Goal: Obtain resource: Obtain resource

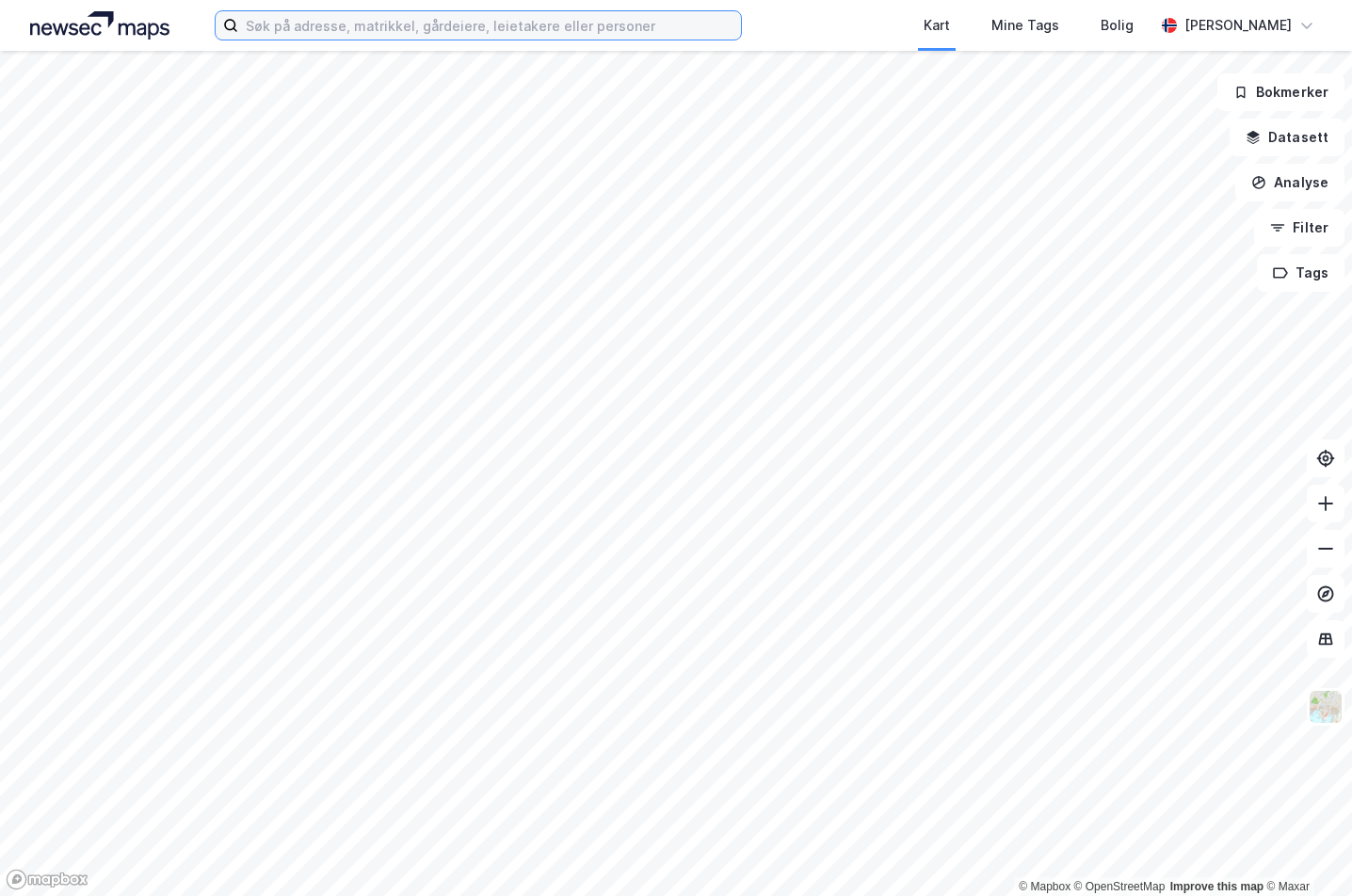
click at [434, 32] on input at bounding box center [489, 25] width 502 height 29
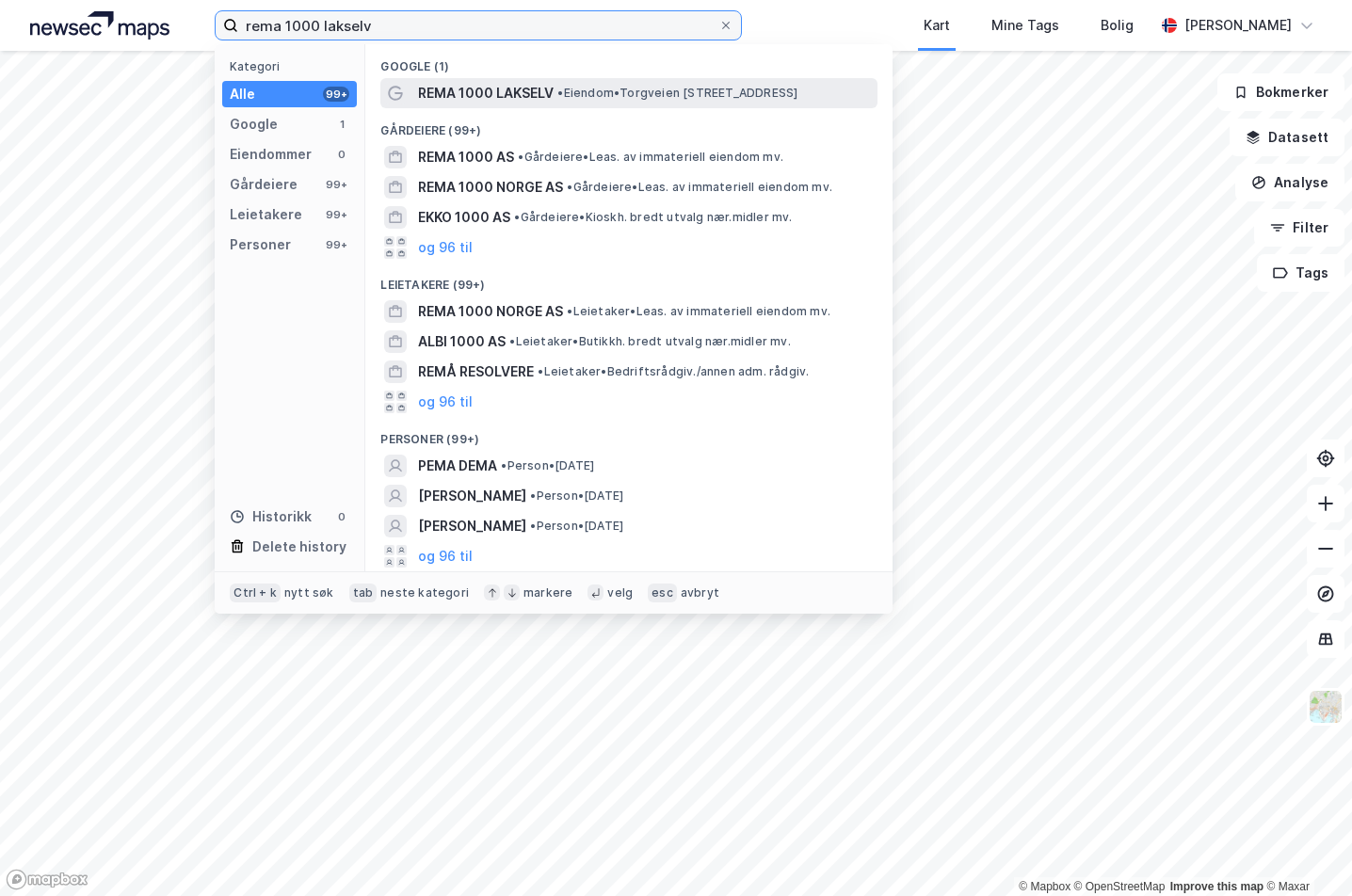
type input "rema 1000 lakselv"
click at [539, 103] on span "REMA 1000 LAKSELV" at bounding box center [485, 93] width 136 height 23
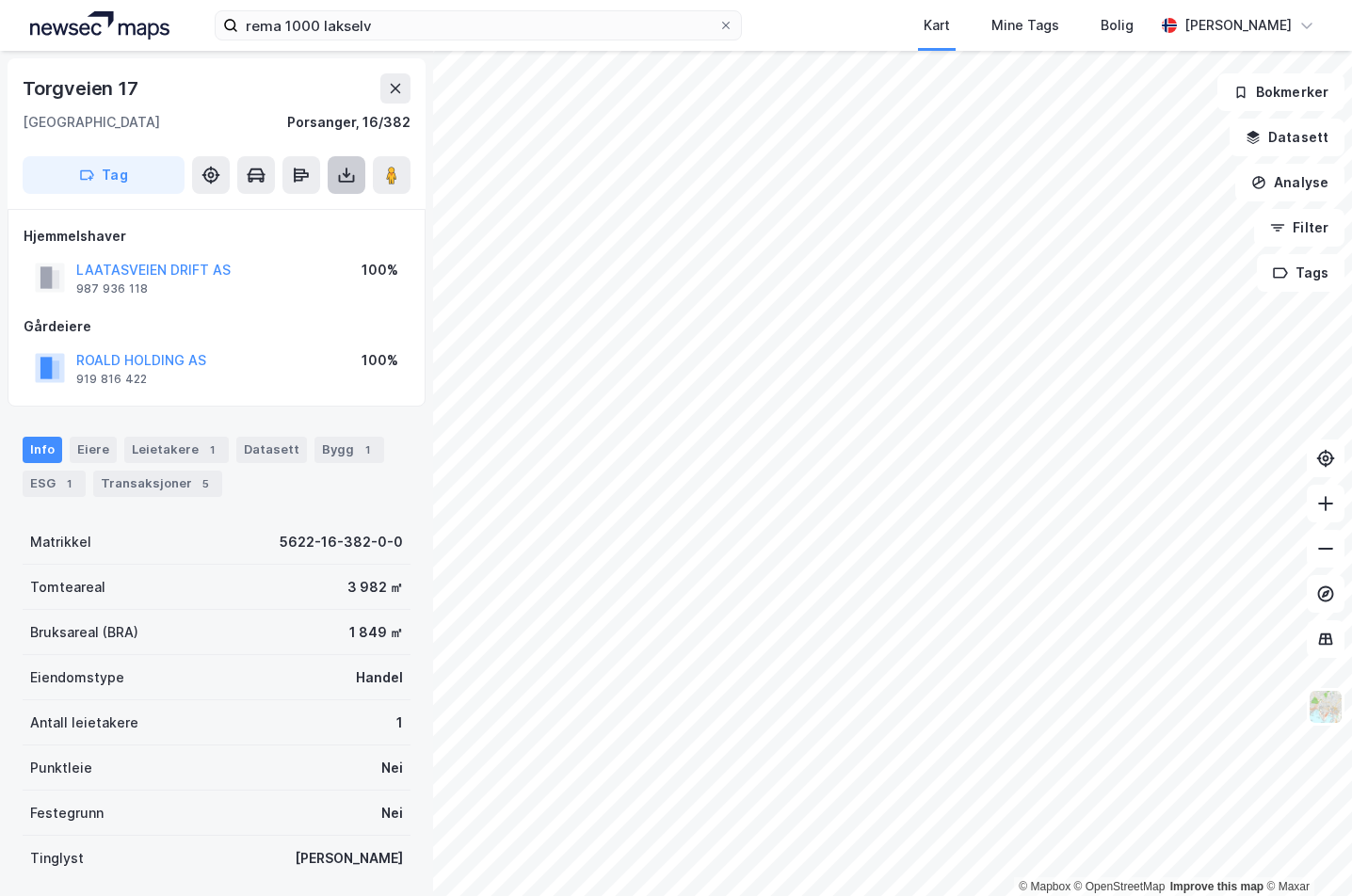
click at [347, 187] on button at bounding box center [347, 175] width 37 height 37
click at [323, 215] on div "Last ned grunnbok" at bounding box center [265, 213] width 201 height 31
click at [264, 308] on div "Hjemmelshaver LAATASVEIEN DRIFT AS 987 936 118 100% Gårdeiere ROALD HOLDING AS …" at bounding box center [217, 307] width 386 height 165
click at [0, 0] on button "LAATASVEIEN DRIFT AS" at bounding box center [0, 0] width 0 height 0
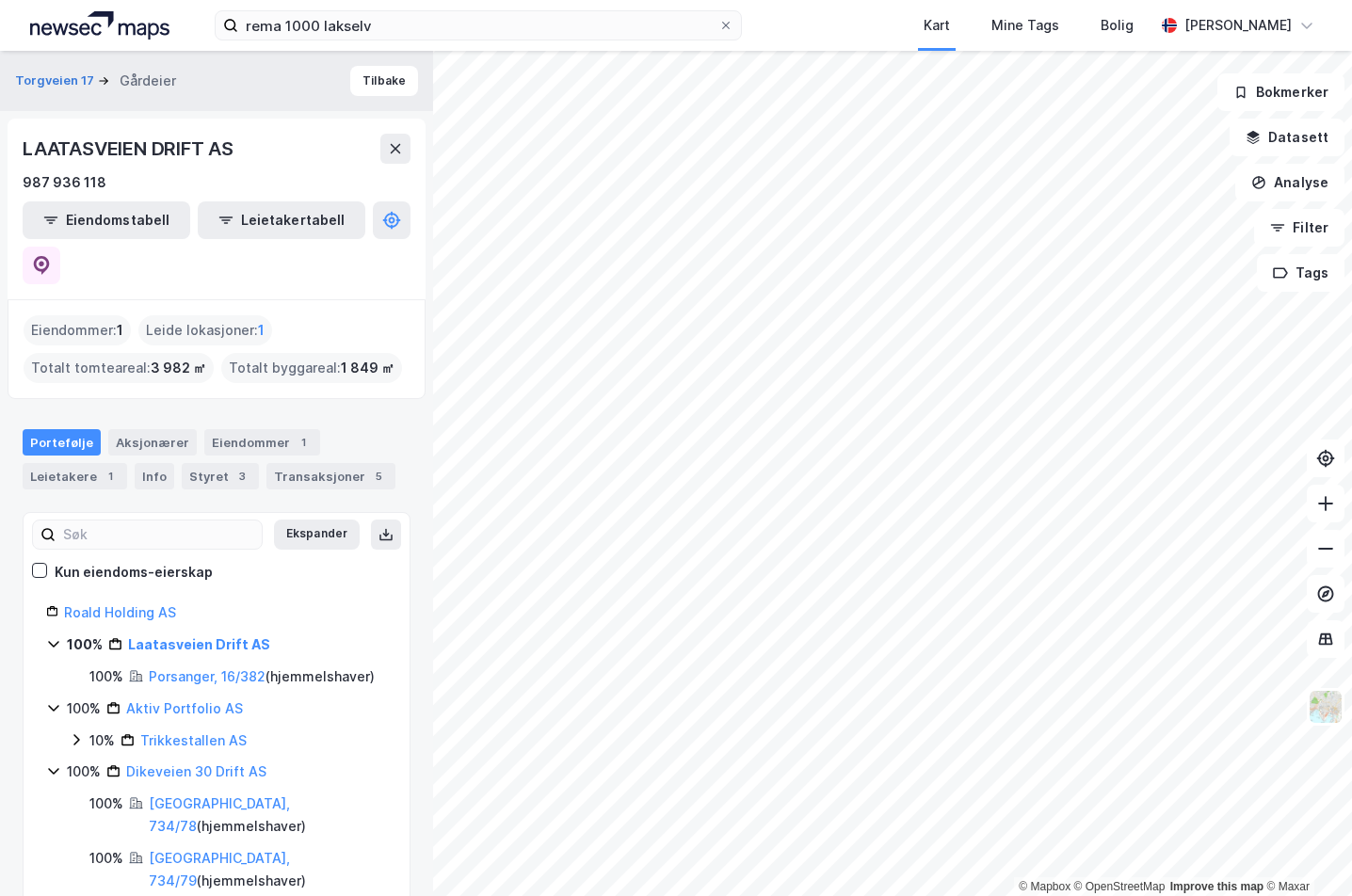
click at [177, 146] on div "LAATASVEIEN DRIFT AS" at bounding box center [130, 149] width 215 height 31
copy div "LAATASVEIEN DRIFT AS"
click at [366, 76] on button "Tilbake" at bounding box center [384, 81] width 68 height 31
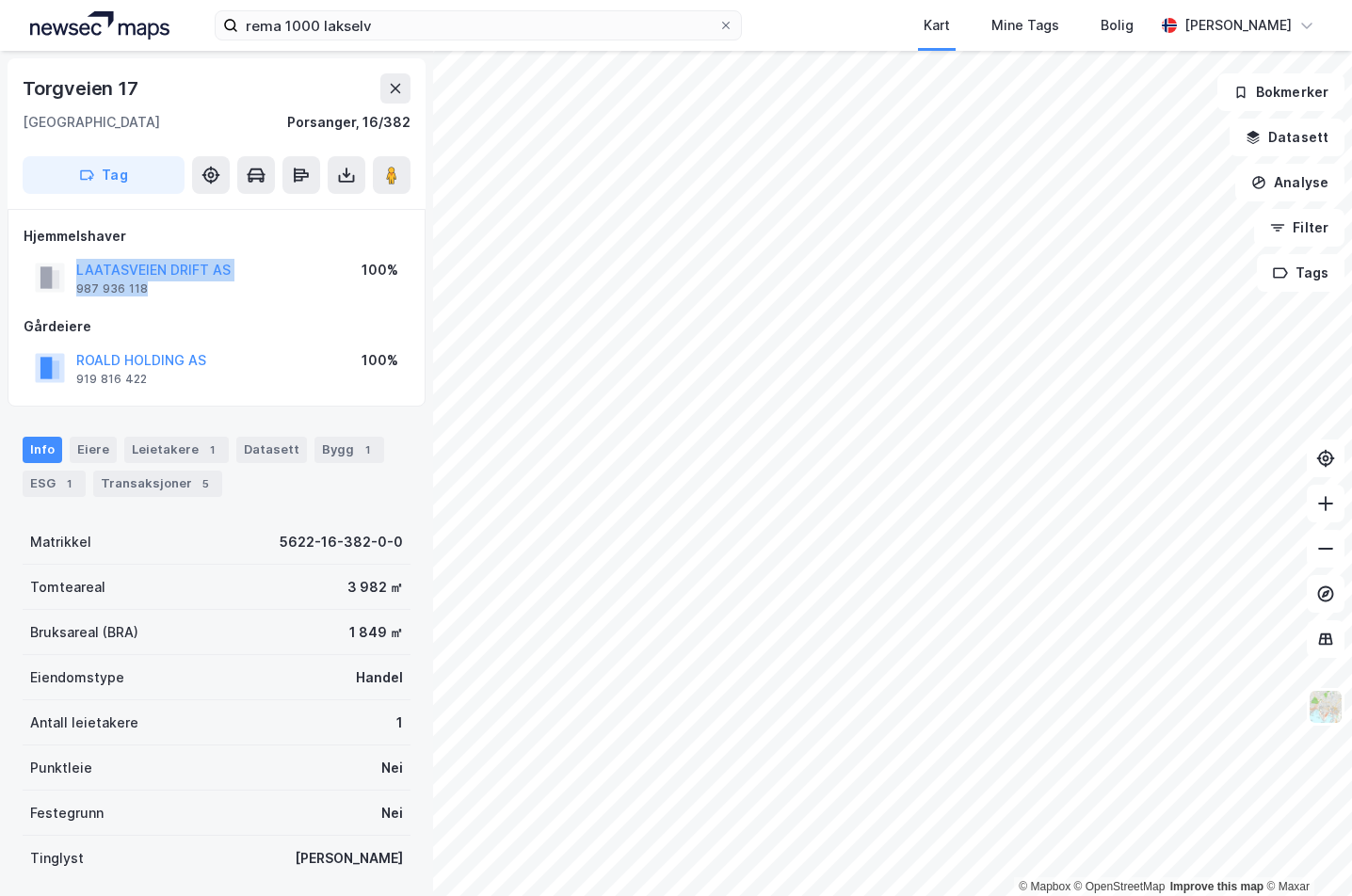
drag, startPoint x: 252, startPoint y: 289, endPoint x: 58, endPoint y: 264, distance: 195.6
click at [58, 264] on div "LAATASVEIEN DRIFT AS 987 936 118 100%" at bounding box center [217, 278] width 386 height 45
copy div "LAATASVEIEN DRIFT AS 987 936 118"
drag, startPoint x: 221, startPoint y: 375, endPoint x: 76, endPoint y: 362, distance: 145.6
click at [76, 362] on div "ROALD HOLDING AS 919 816 422 100%" at bounding box center [217, 368] width 386 height 45
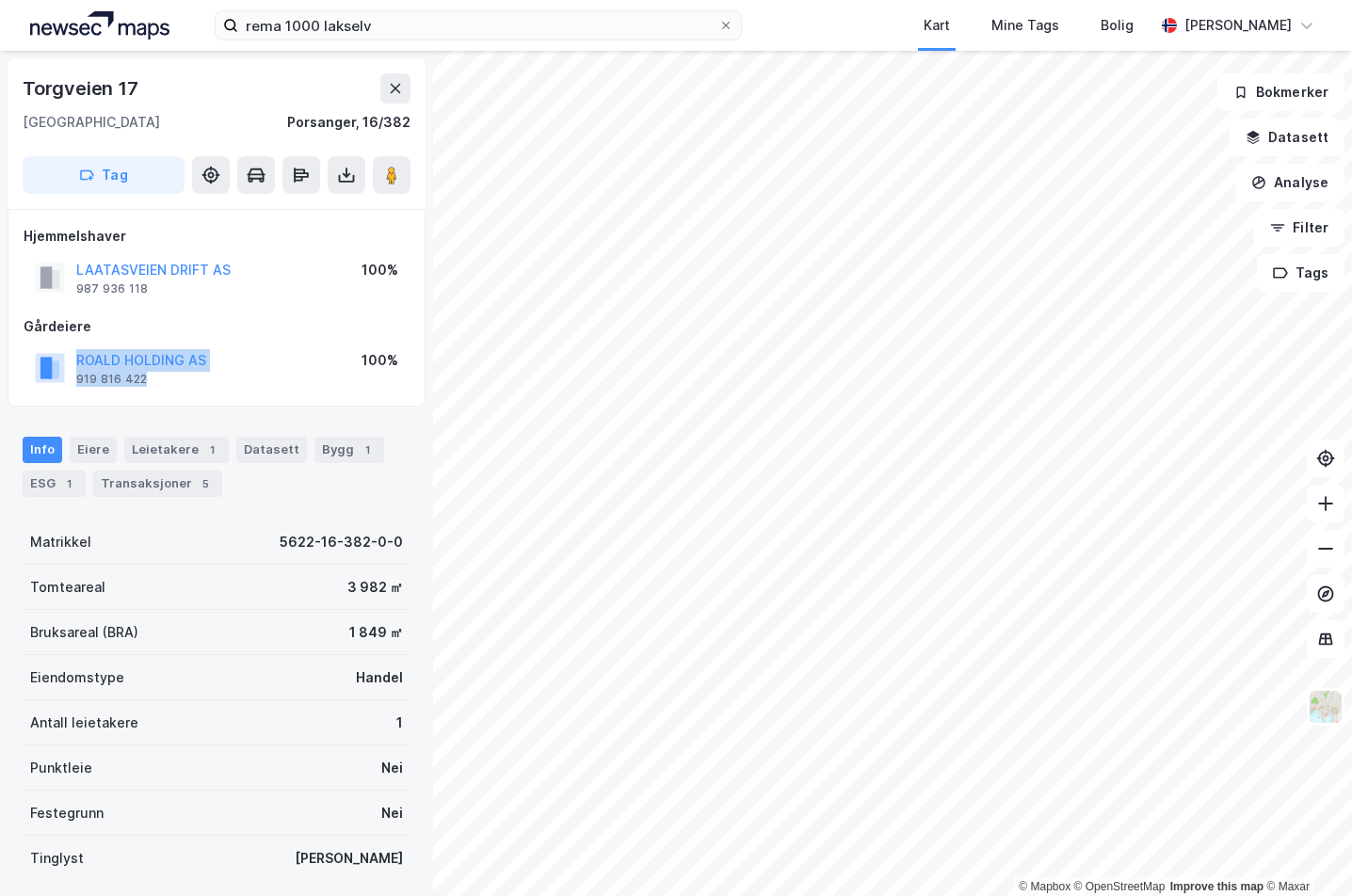
copy div "ROALD HOLDING AS 919 816 422"
click at [1323, 711] on img at bounding box center [1325, 707] width 35 height 35
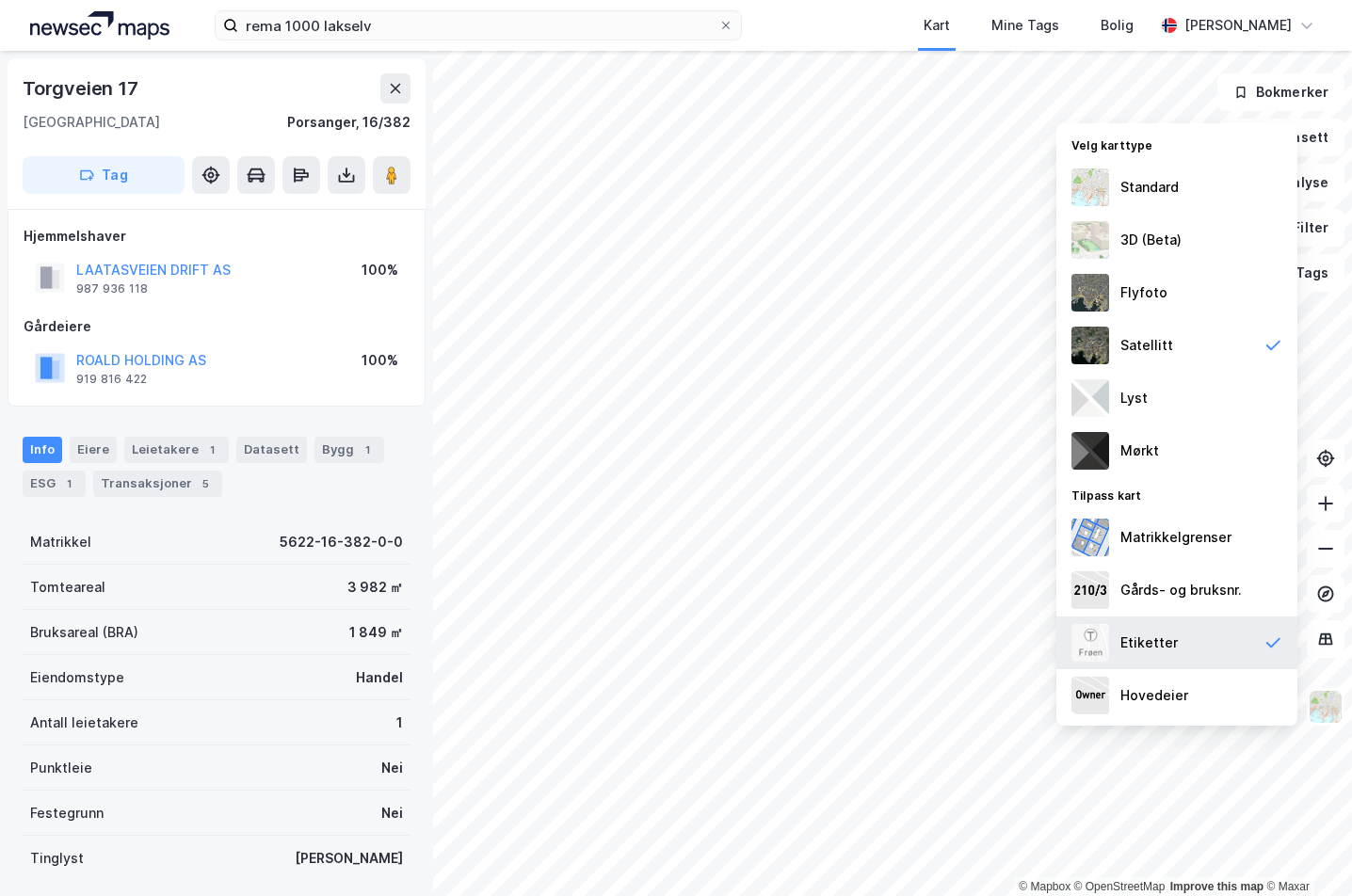
click at [1238, 645] on div "Etiketter" at bounding box center [1177, 643] width 241 height 53
click at [1311, 691] on img at bounding box center [1325, 707] width 35 height 35
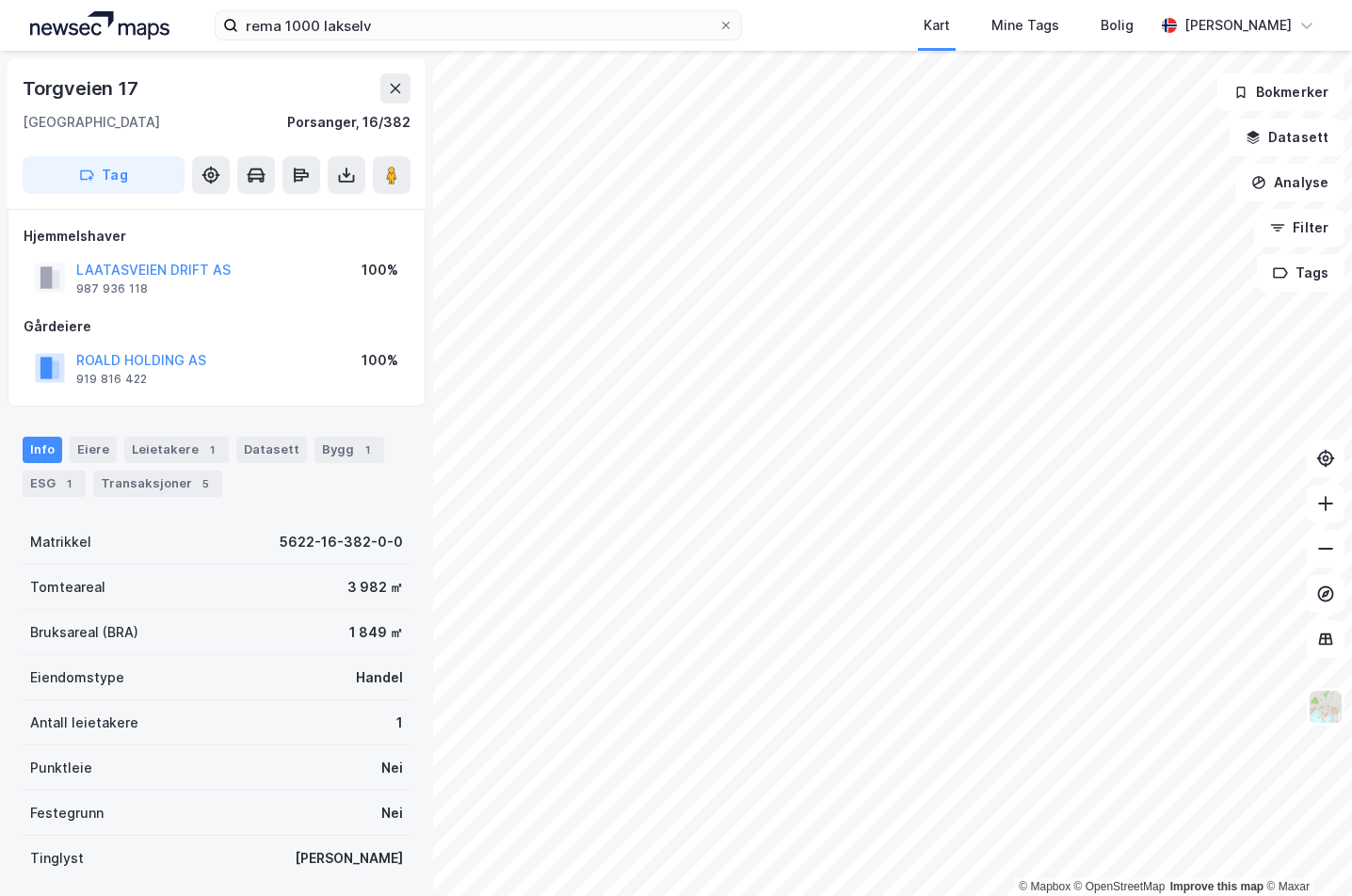
click at [370, 172] on div "Tag" at bounding box center [217, 175] width 388 height 37
click at [354, 176] on icon at bounding box center [347, 179] width 16 height 8
click at [322, 240] on div "Last ned matrikkelrapport" at bounding box center [277, 242] width 156 height 15
click at [1324, 716] on img at bounding box center [1325, 707] width 35 height 35
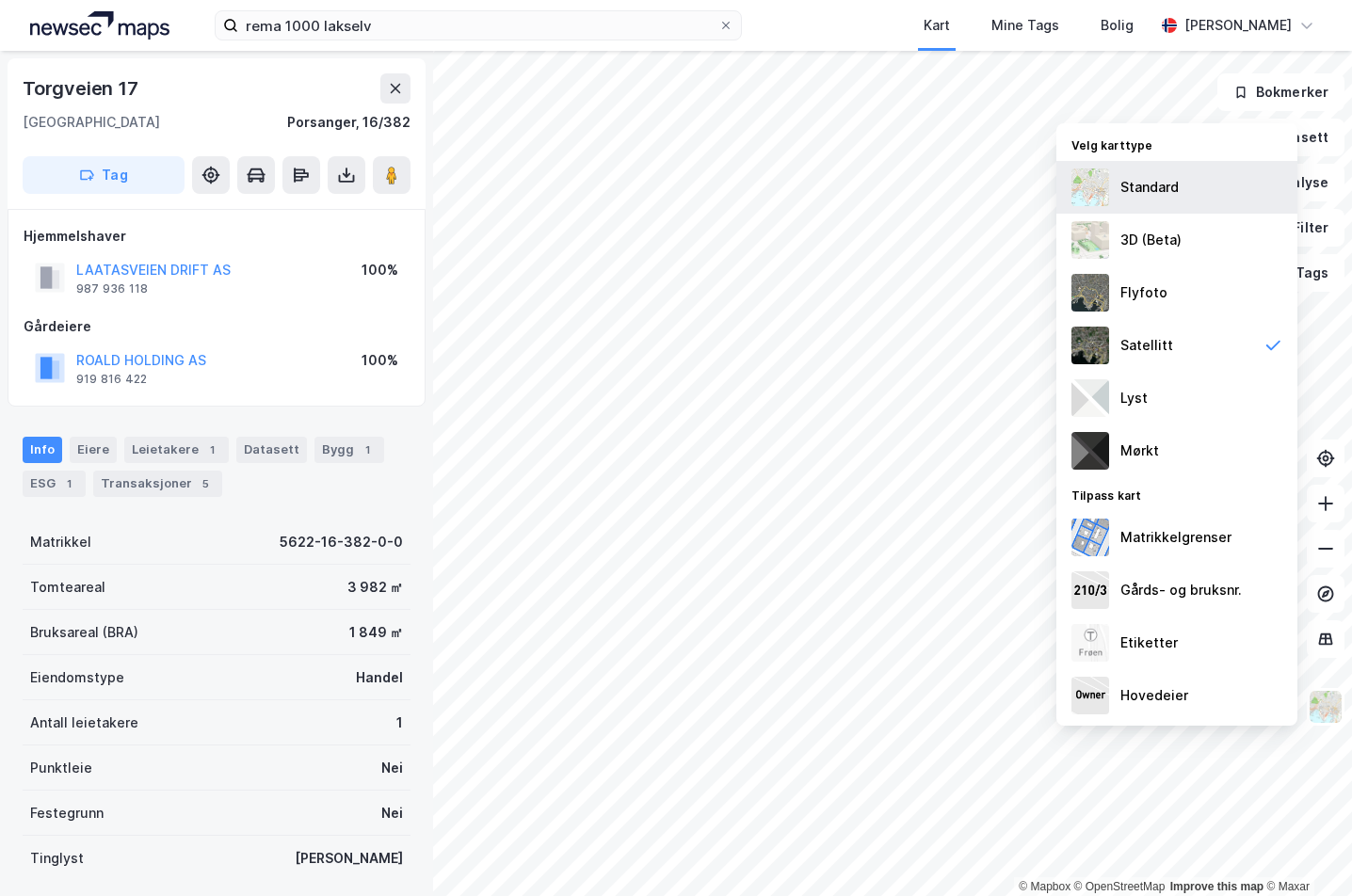
click at [1218, 183] on div "Standard" at bounding box center [1177, 187] width 241 height 53
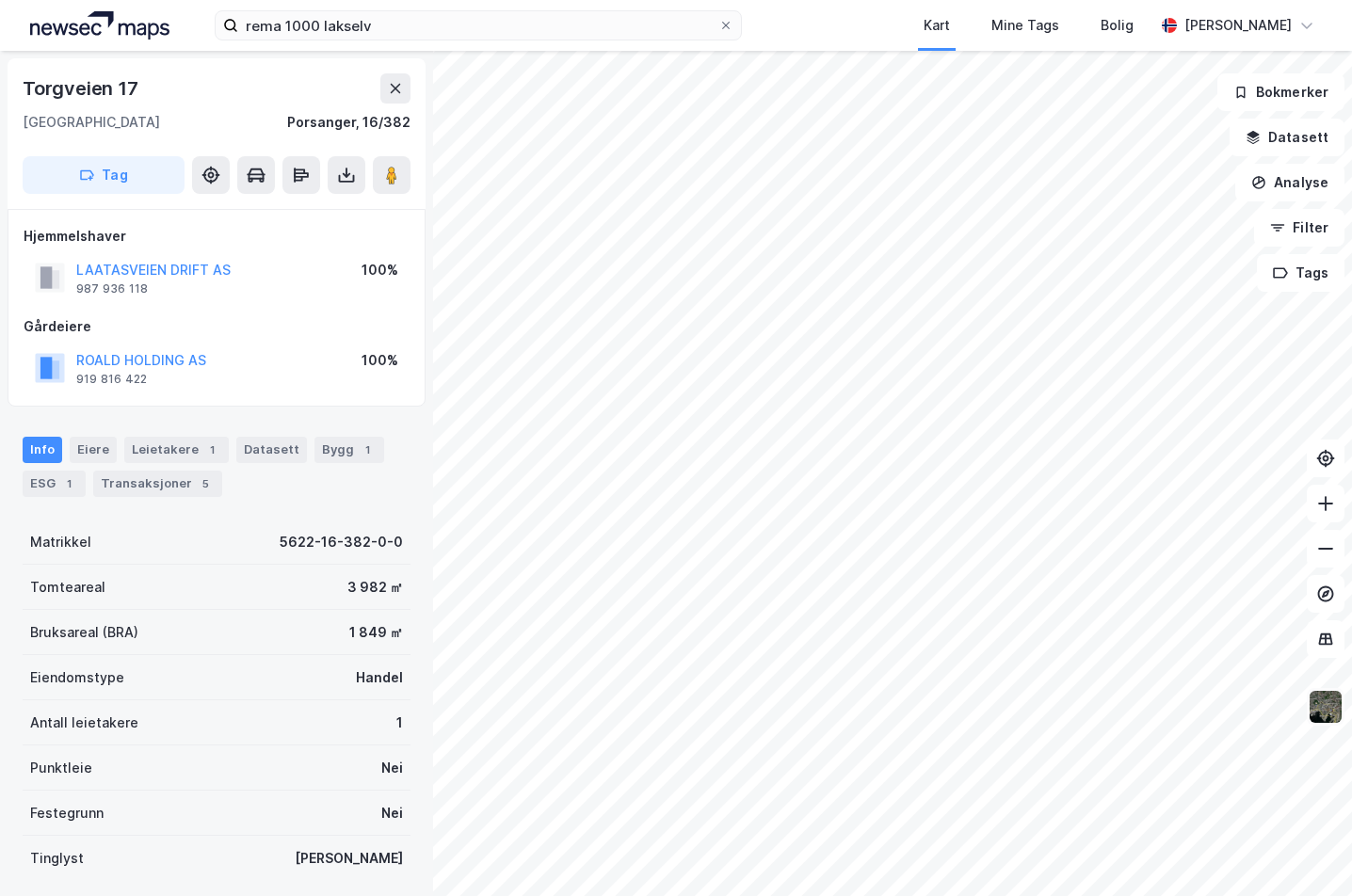
click at [1332, 709] on img at bounding box center [1325, 707] width 35 height 35
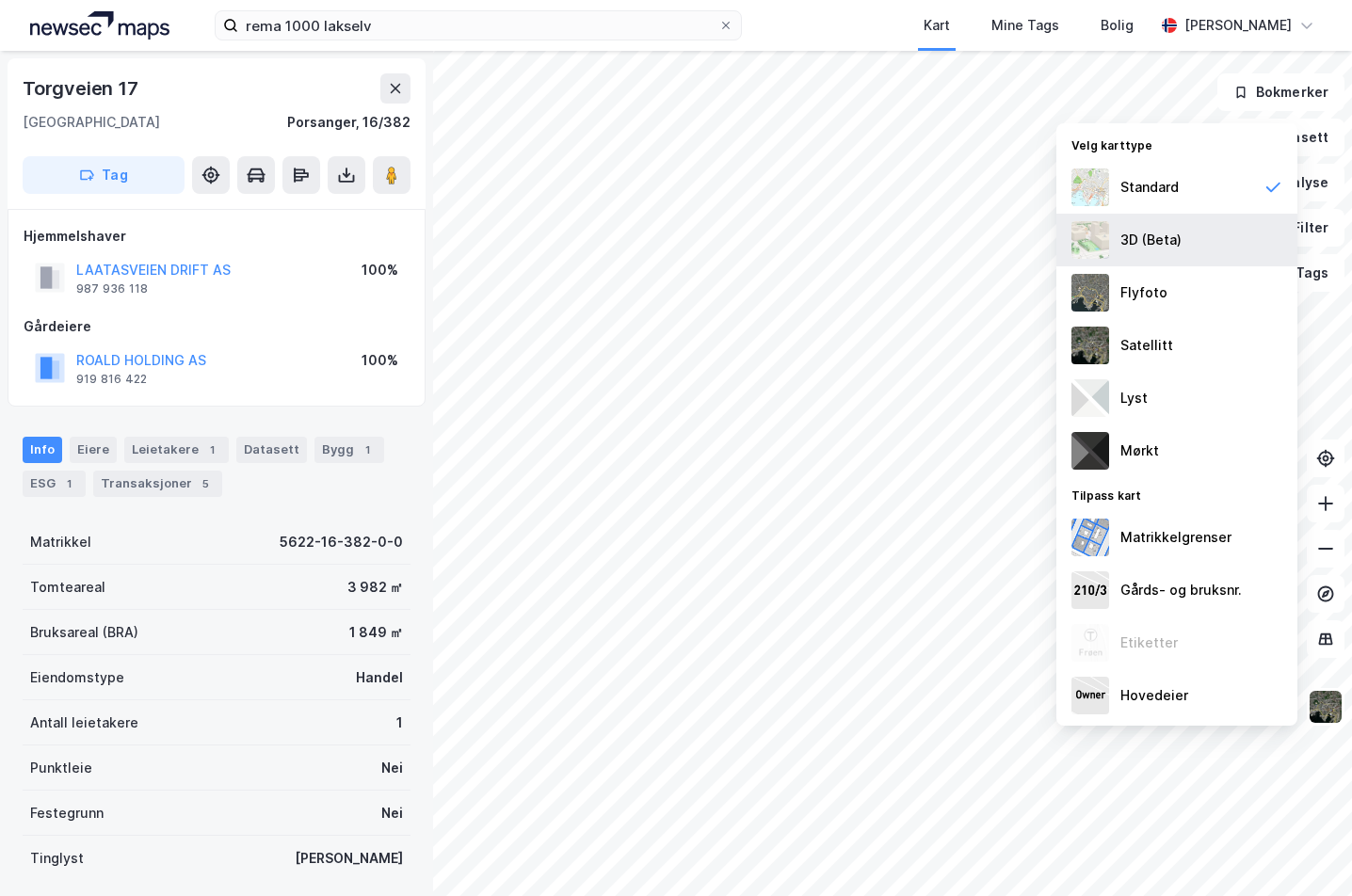
click at [1188, 251] on div "3D (Beta)" at bounding box center [1177, 240] width 241 height 53
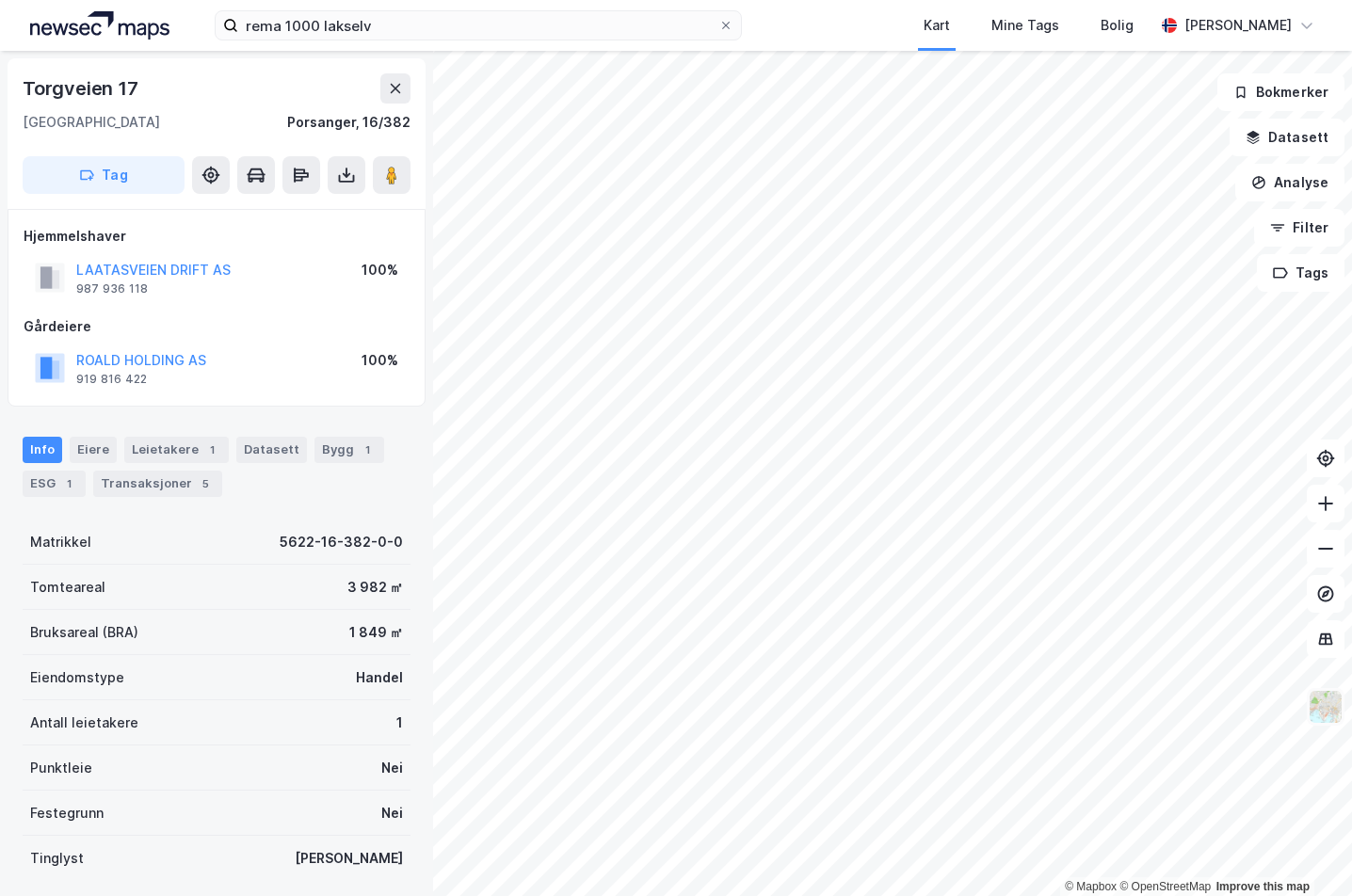
click at [1325, 715] on img at bounding box center [1325, 707] width 35 height 35
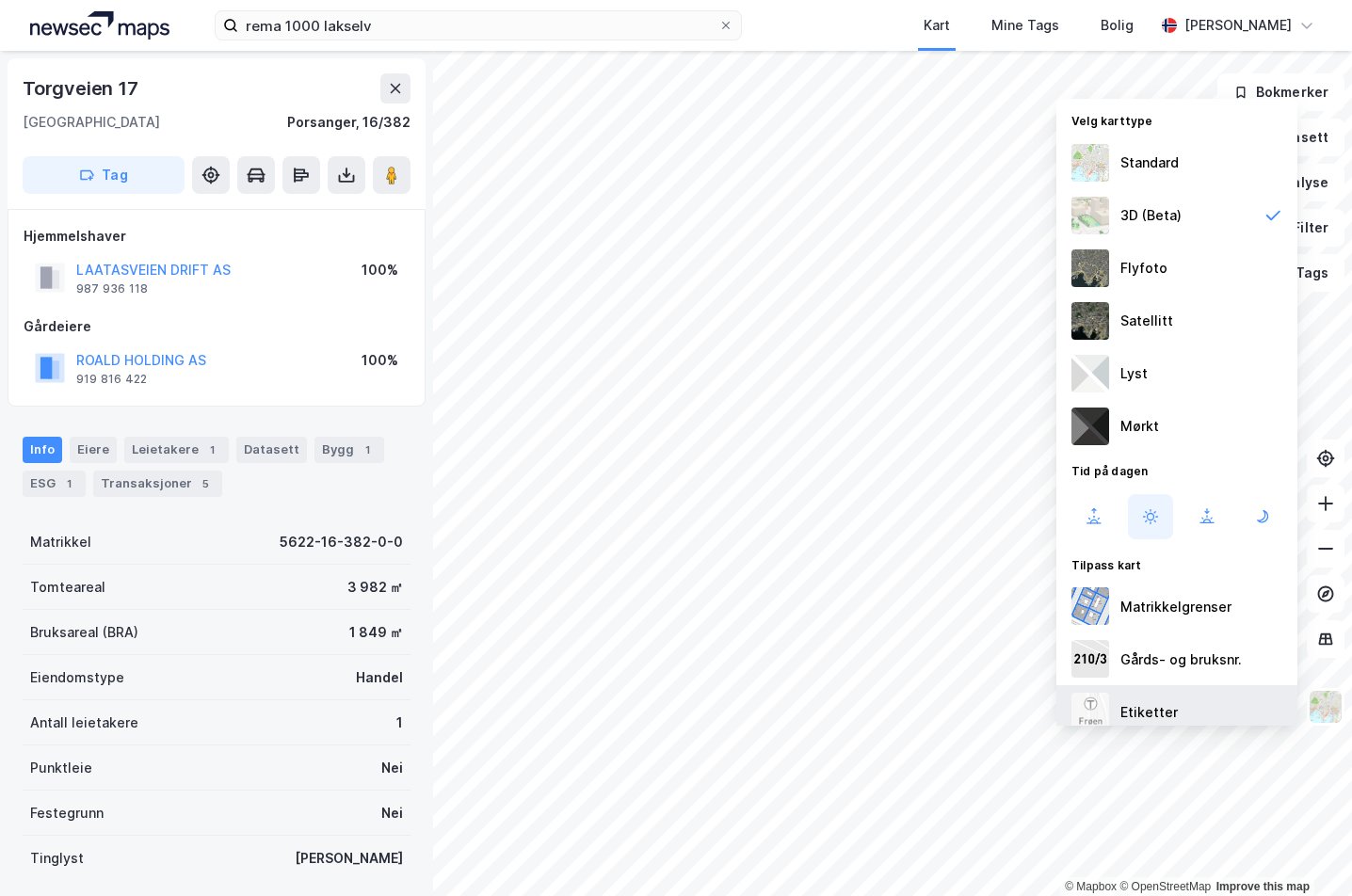
click at [1185, 715] on div "Etiketter" at bounding box center [1177, 712] width 241 height 53
click at [1321, 715] on img at bounding box center [1325, 707] width 35 height 35
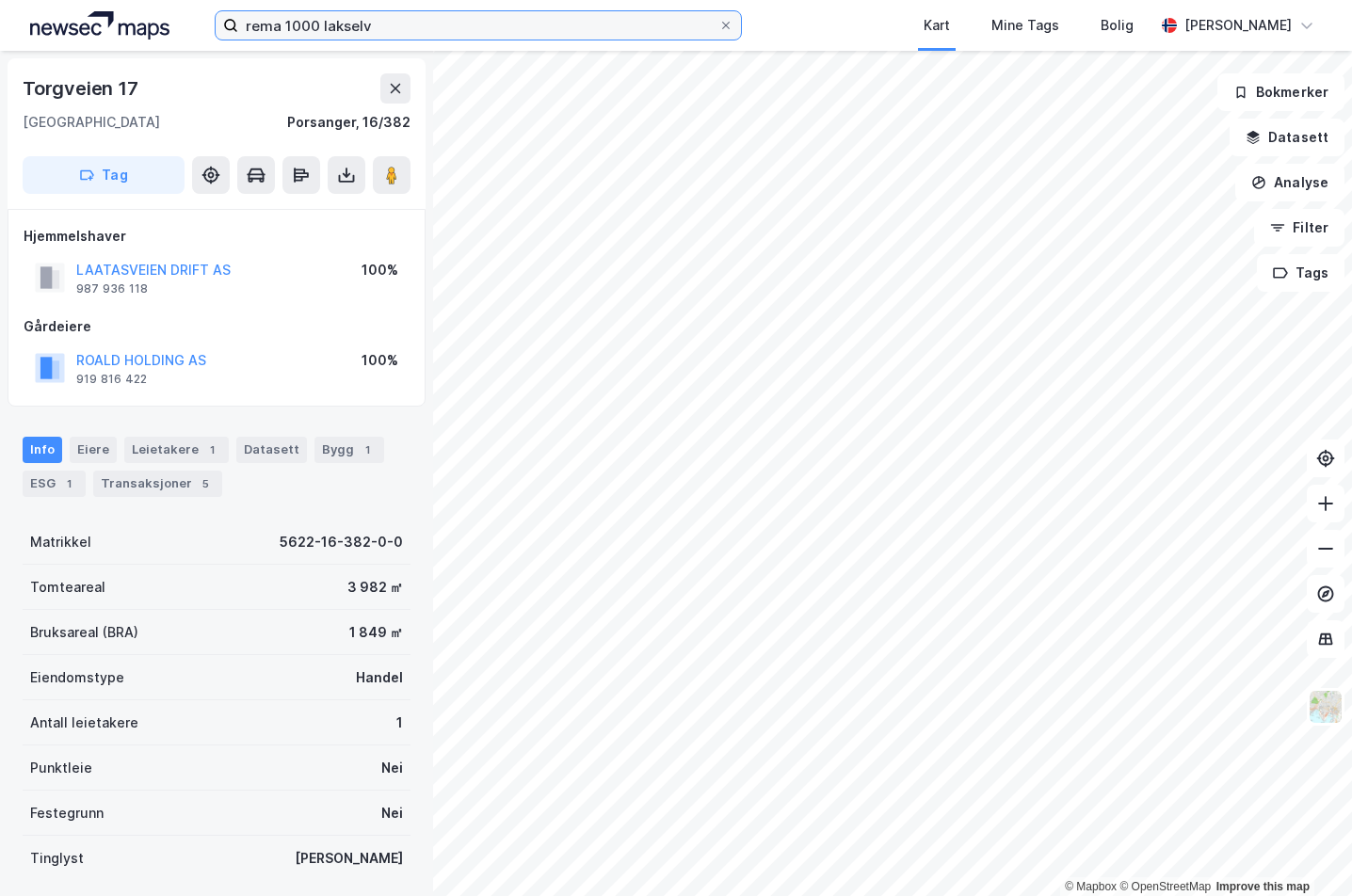
click at [373, 29] on input "rema 1000 lakselv" at bounding box center [479, 25] width 481 height 29
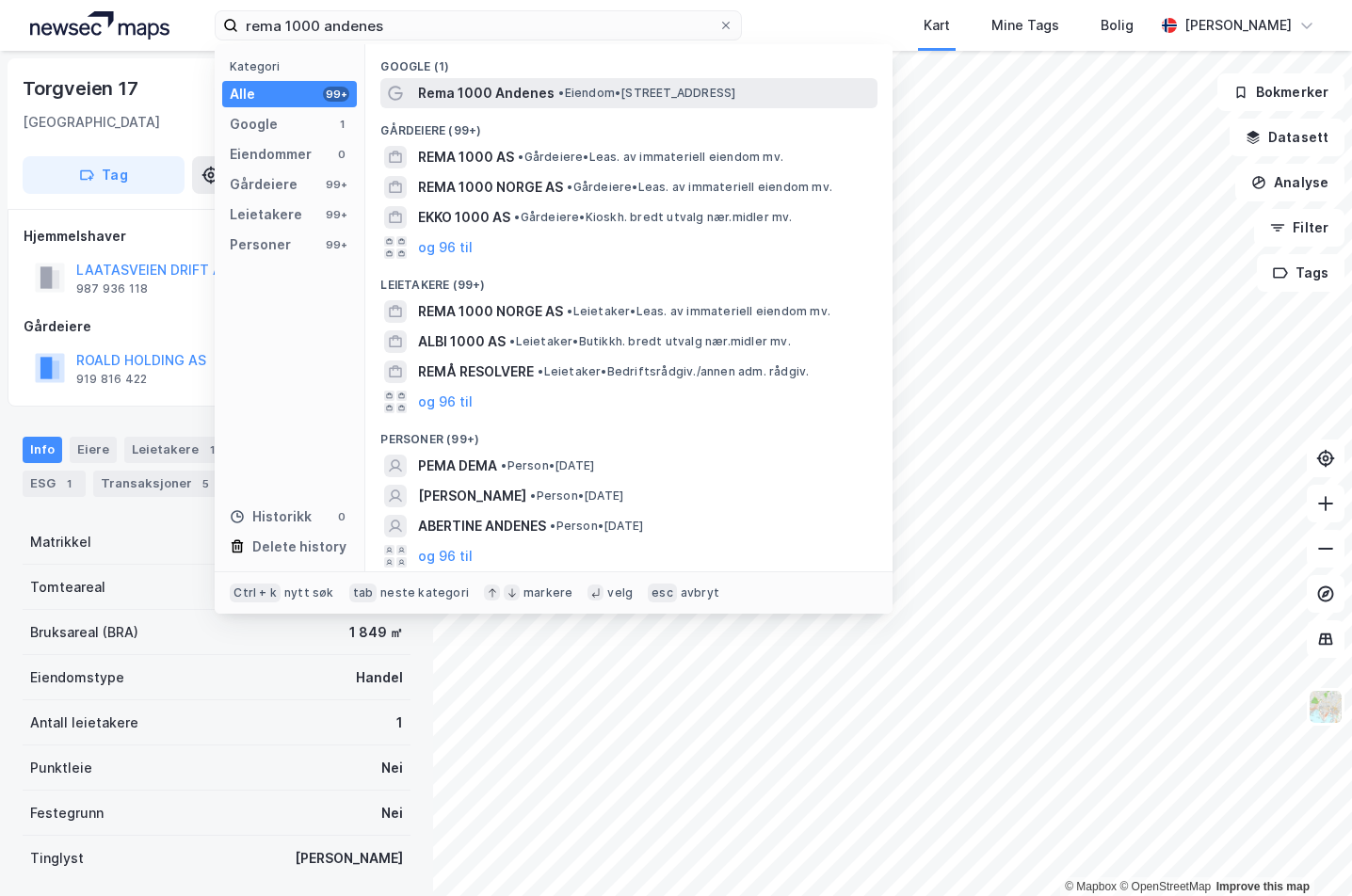
click at [612, 83] on div "Rema 1000 Andenes • Eiendom • [STREET_ADDRESS]" at bounding box center [645, 93] width 456 height 23
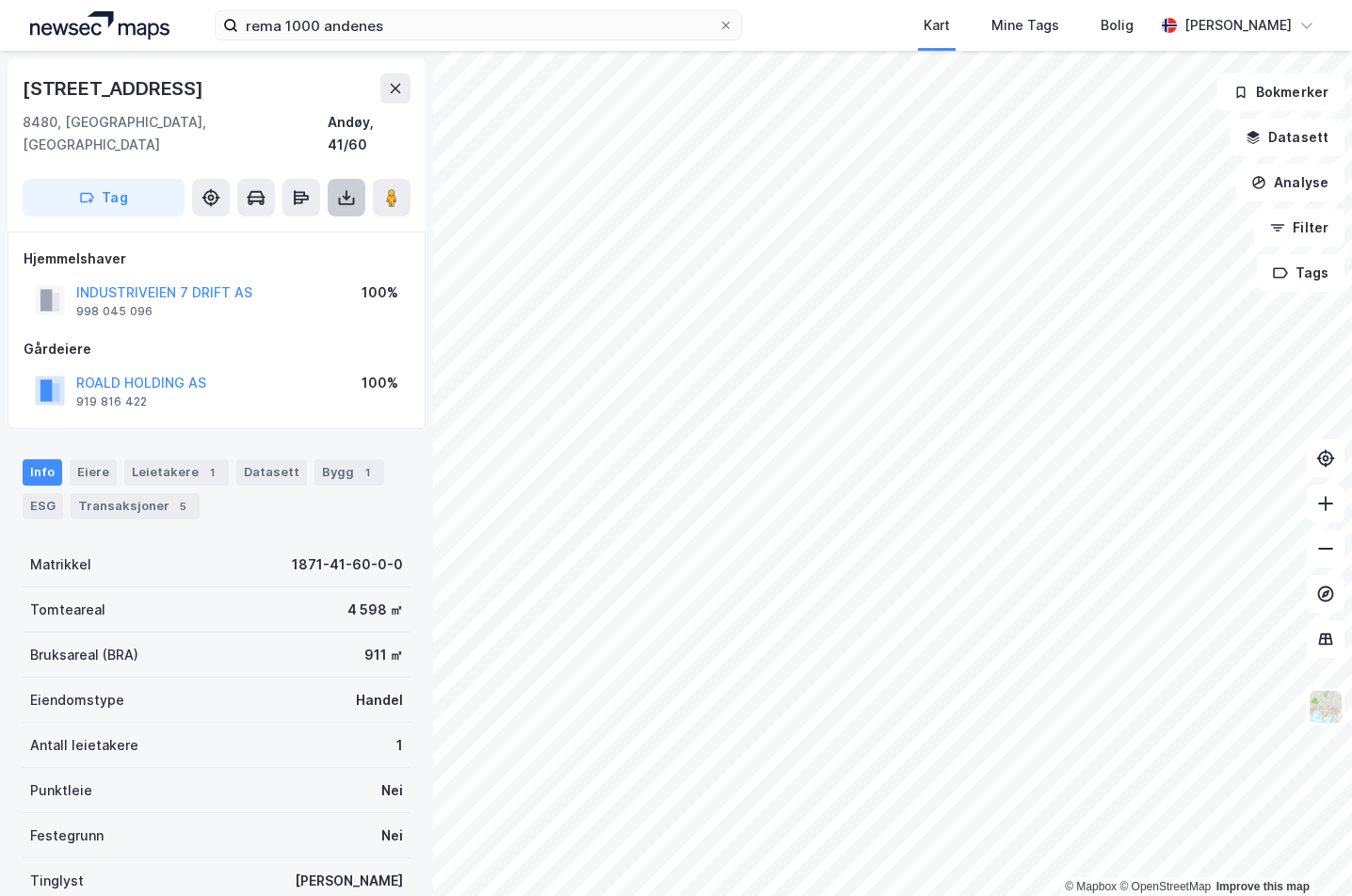
click at [342, 179] on button at bounding box center [347, 198] width 37 height 37
click at [335, 258] on div "Last ned matrikkelrapport" at bounding box center [277, 265] width 156 height 15
click at [292, 78] on div "[STREET_ADDRESS]" at bounding box center [217, 89] width 388 height 31
drag, startPoint x: 287, startPoint y: 272, endPoint x: 52, endPoint y: 271, distance: 235.0
click at [52, 278] on div "INDUSTRIVEIEN 7 DRIFT AS 998 045 096 100%" at bounding box center [217, 300] width 386 height 45
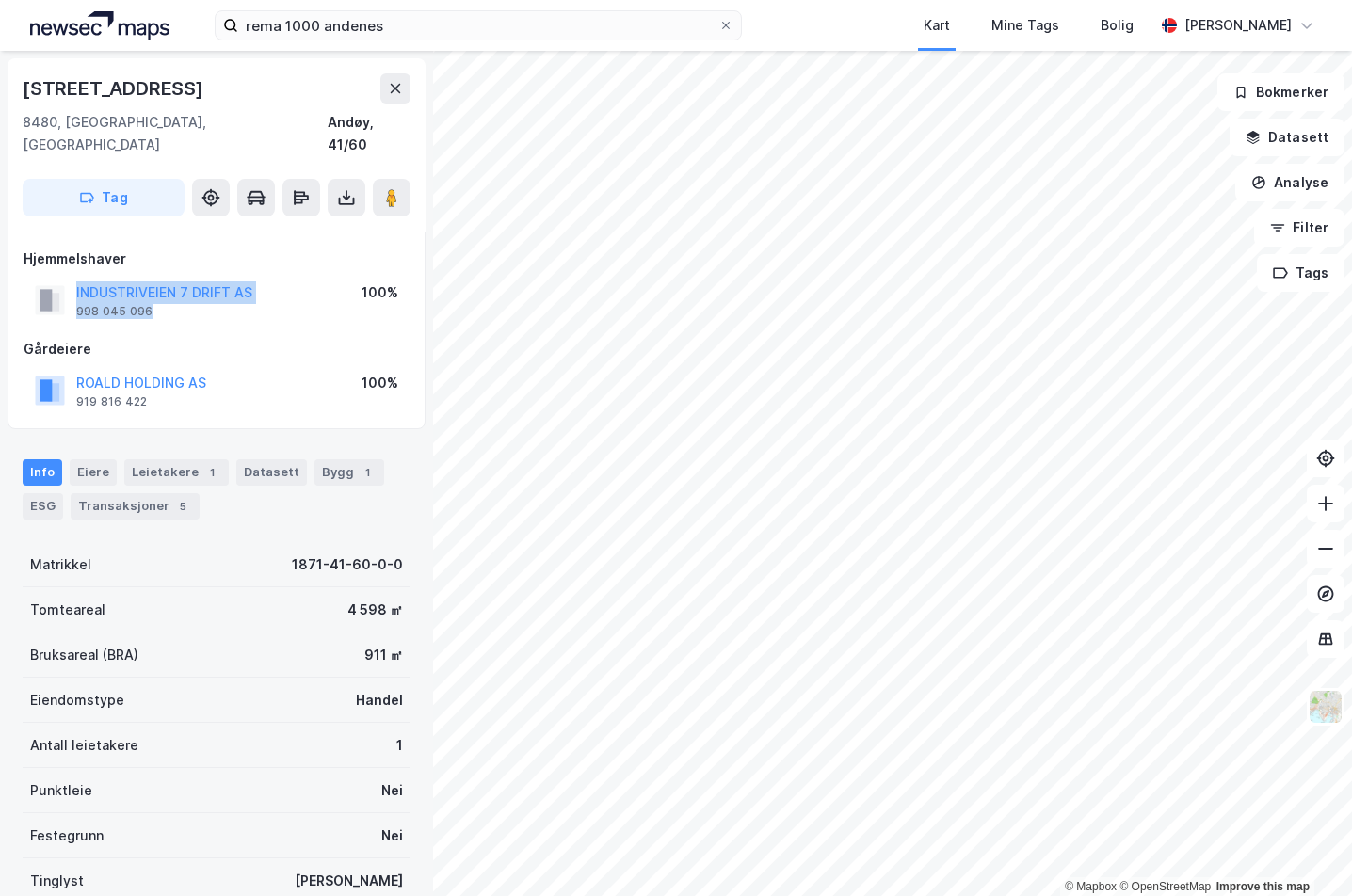
drag, startPoint x: 212, startPoint y: 298, endPoint x: 60, endPoint y: 281, distance: 152.9
click at [60, 281] on div "INDUSTRIVEIEN 7 DRIFT AS 998 045 096 100%" at bounding box center [217, 300] width 386 height 45
copy div "INDUSTRIVEIEN 7 DRIFT AS 998 045 096"
click at [345, 188] on icon at bounding box center [346, 197] width 19 height 19
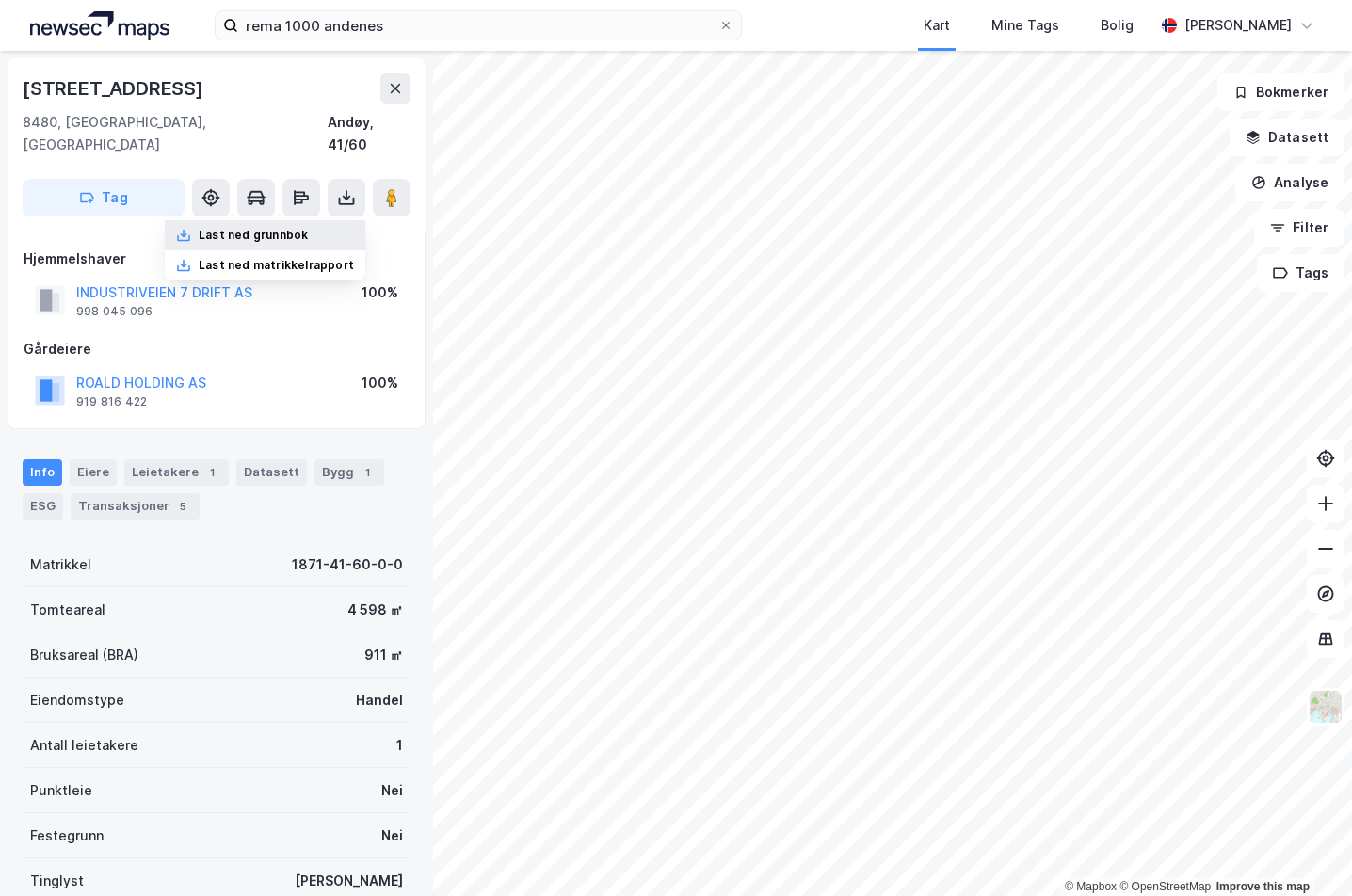
click at [344, 221] on div "Last ned grunnbok" at bounding box center [265, 235] width 201 height 31
click at [290, 227] on div "Last ned grunnbok" at bounding box center [253, 234] width 109 height 15
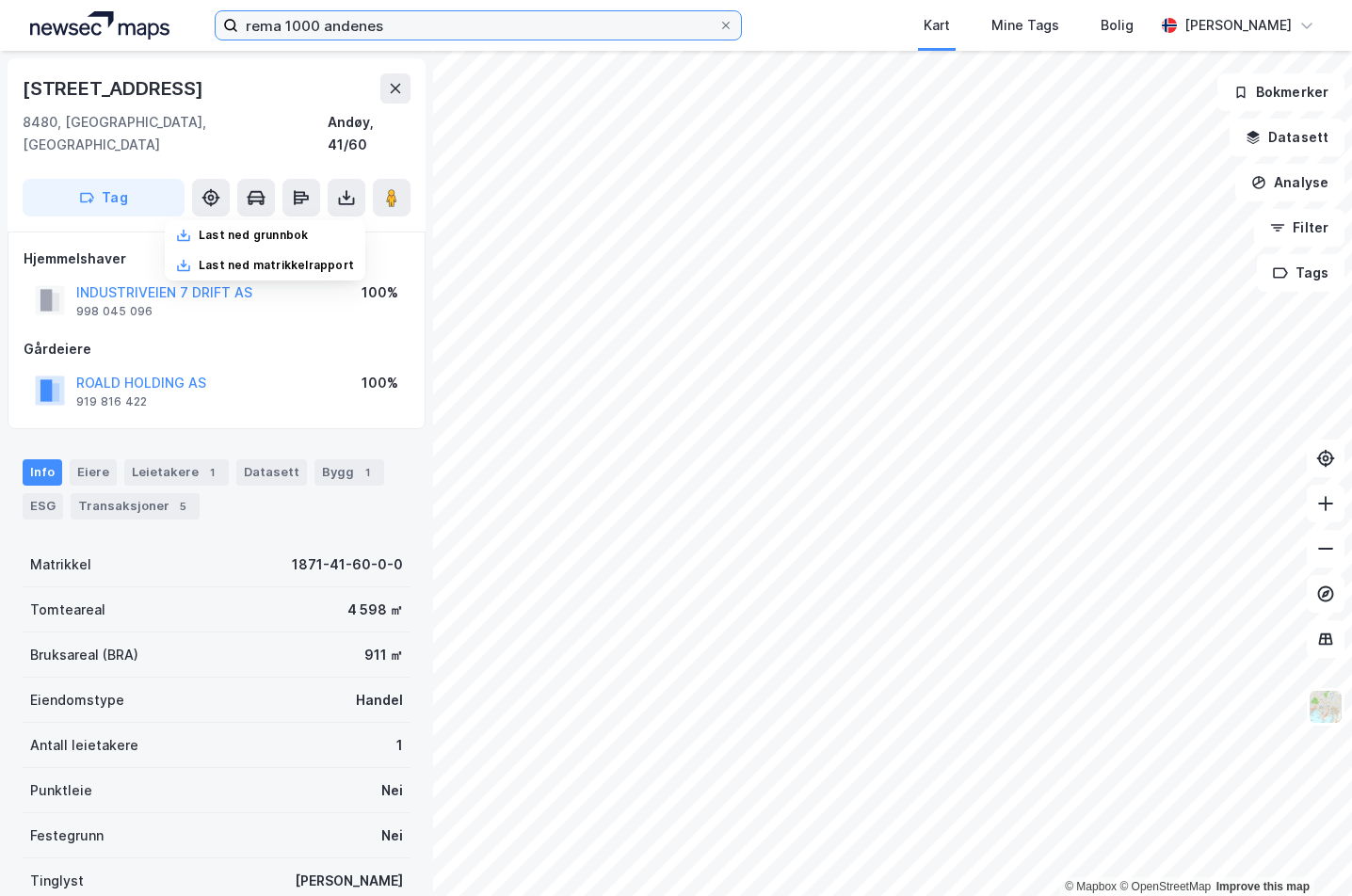
click at [389, 28] on input "rema 1000 andenes" at bounding box center [479, 25] width 481 height 29
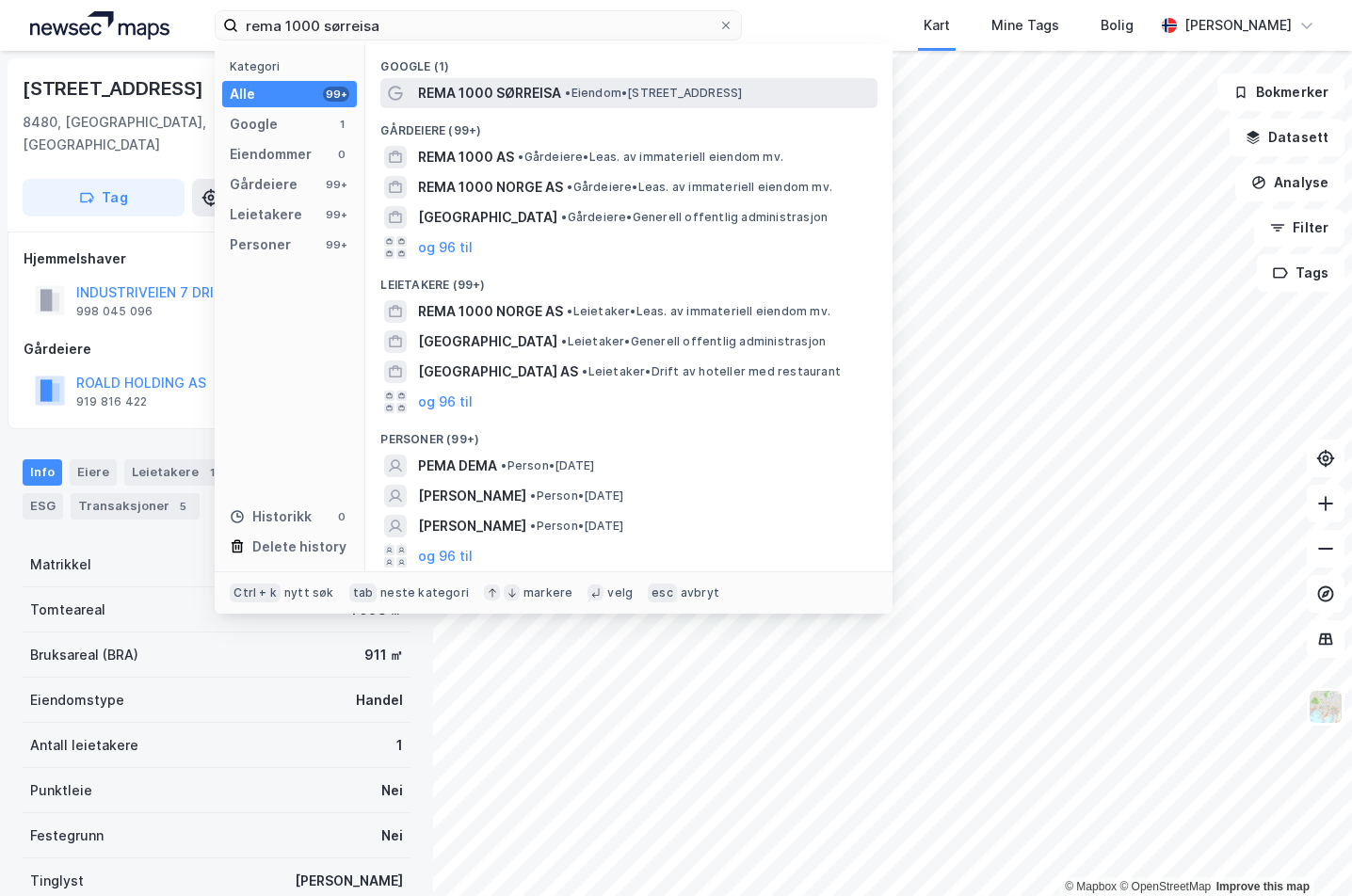
click at [508, 90] on span "REMA 1000 SØRREISA" at bounding box center [488, 93] width 143 height 23
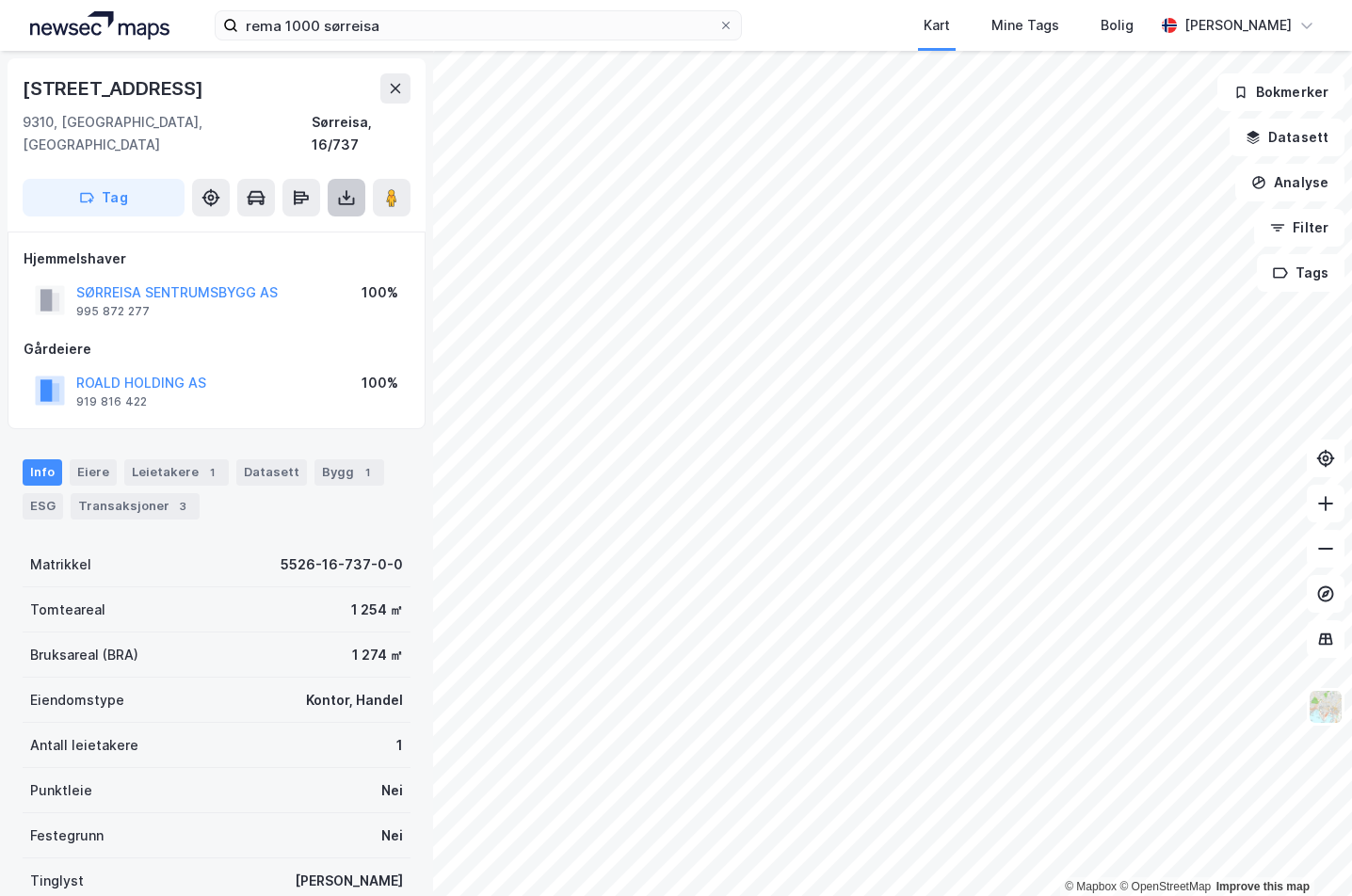
click at [337, 188] on icon at bounding box center [346, 197] width 19 height 19
click at [333, 250] on div "Last ned matrikkelrapport" at bounding box center [265, 265] width 201 height 31
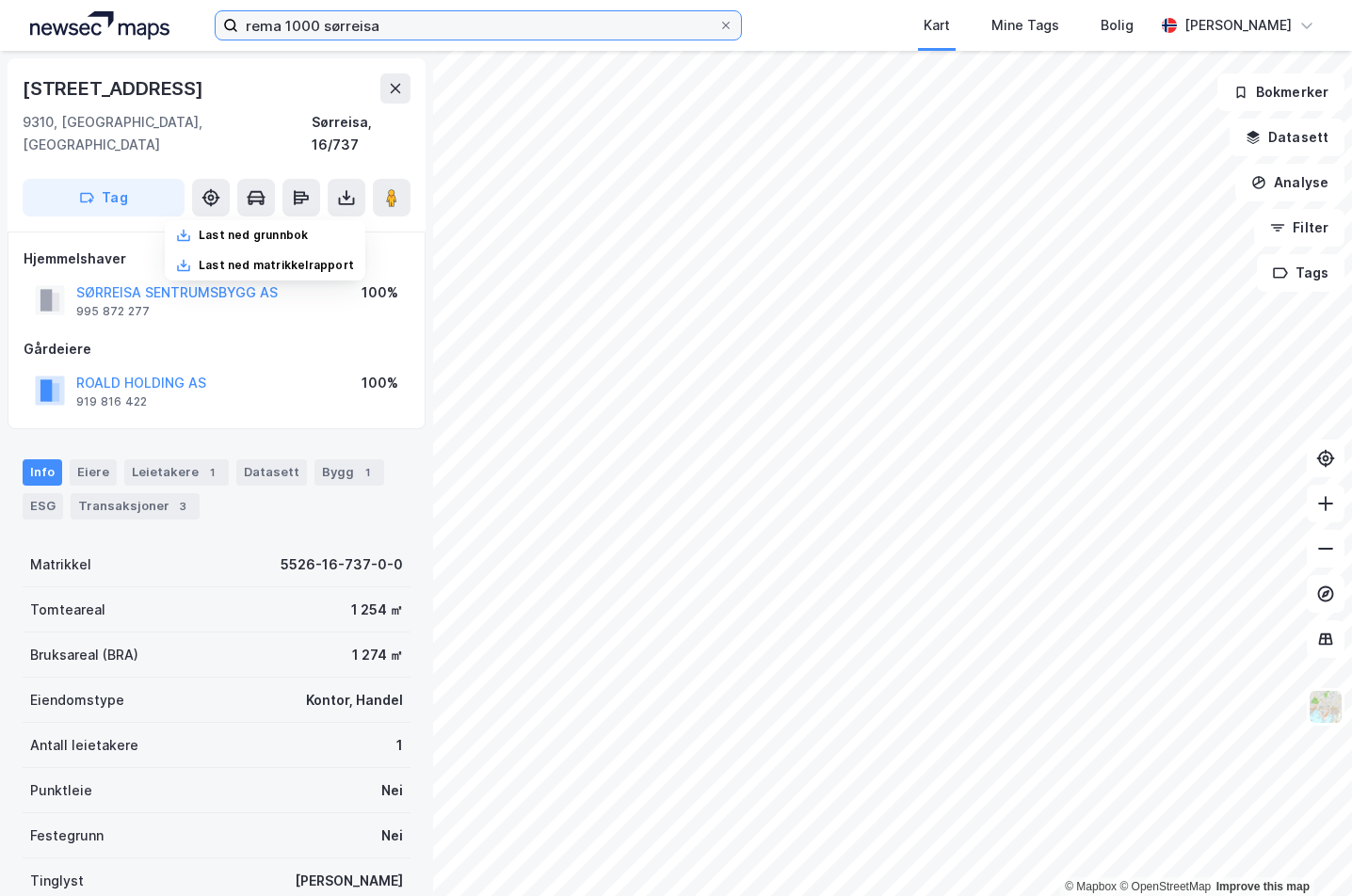
click at [373, 28] on input "rema 1000 sørreisa" at bounding box center [479, 25] width 481 height 29
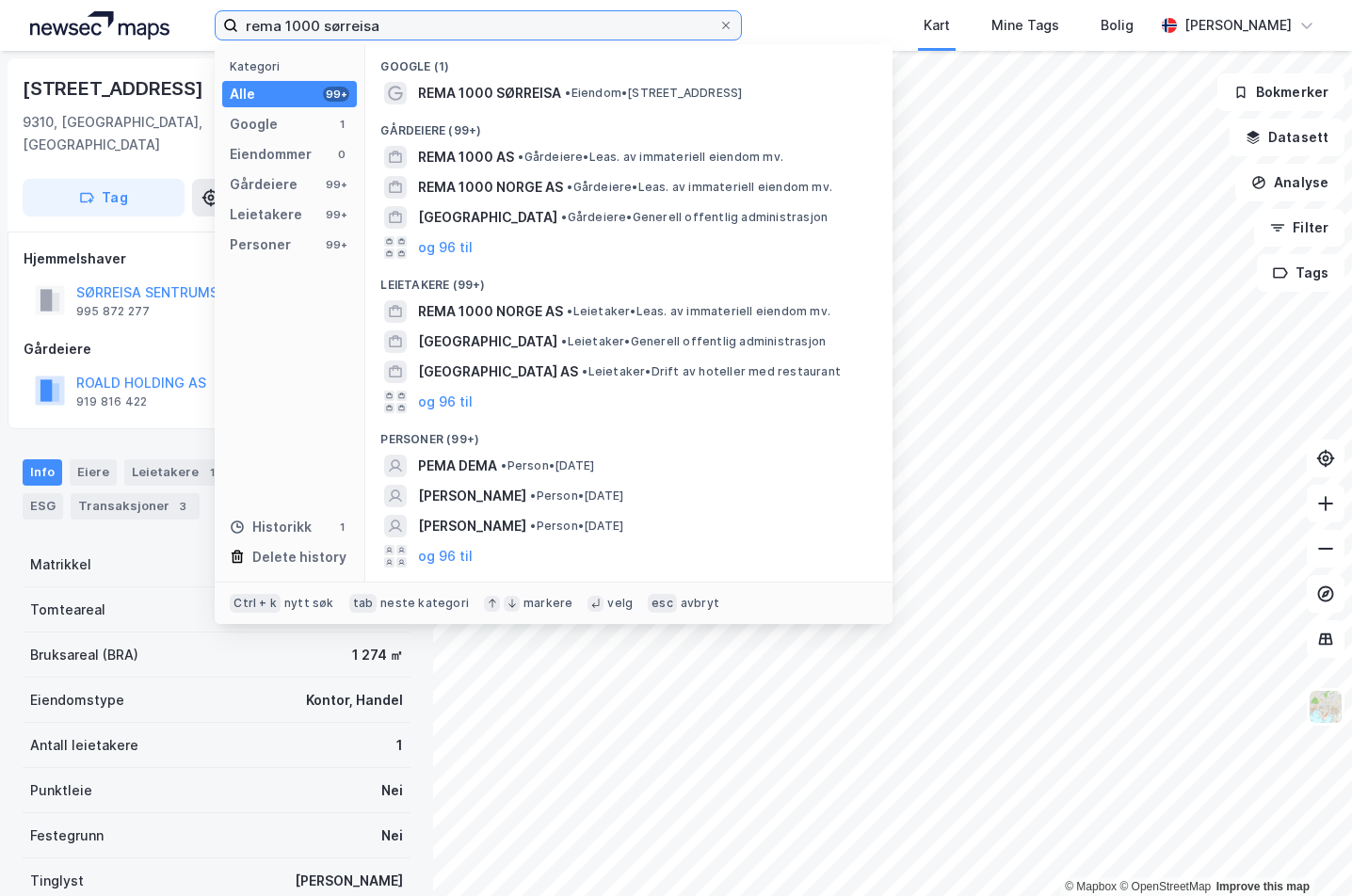
click at [373, 28] on input "rema 1000 sørreisa" at bounding box center [479, 25] width 481 height 29
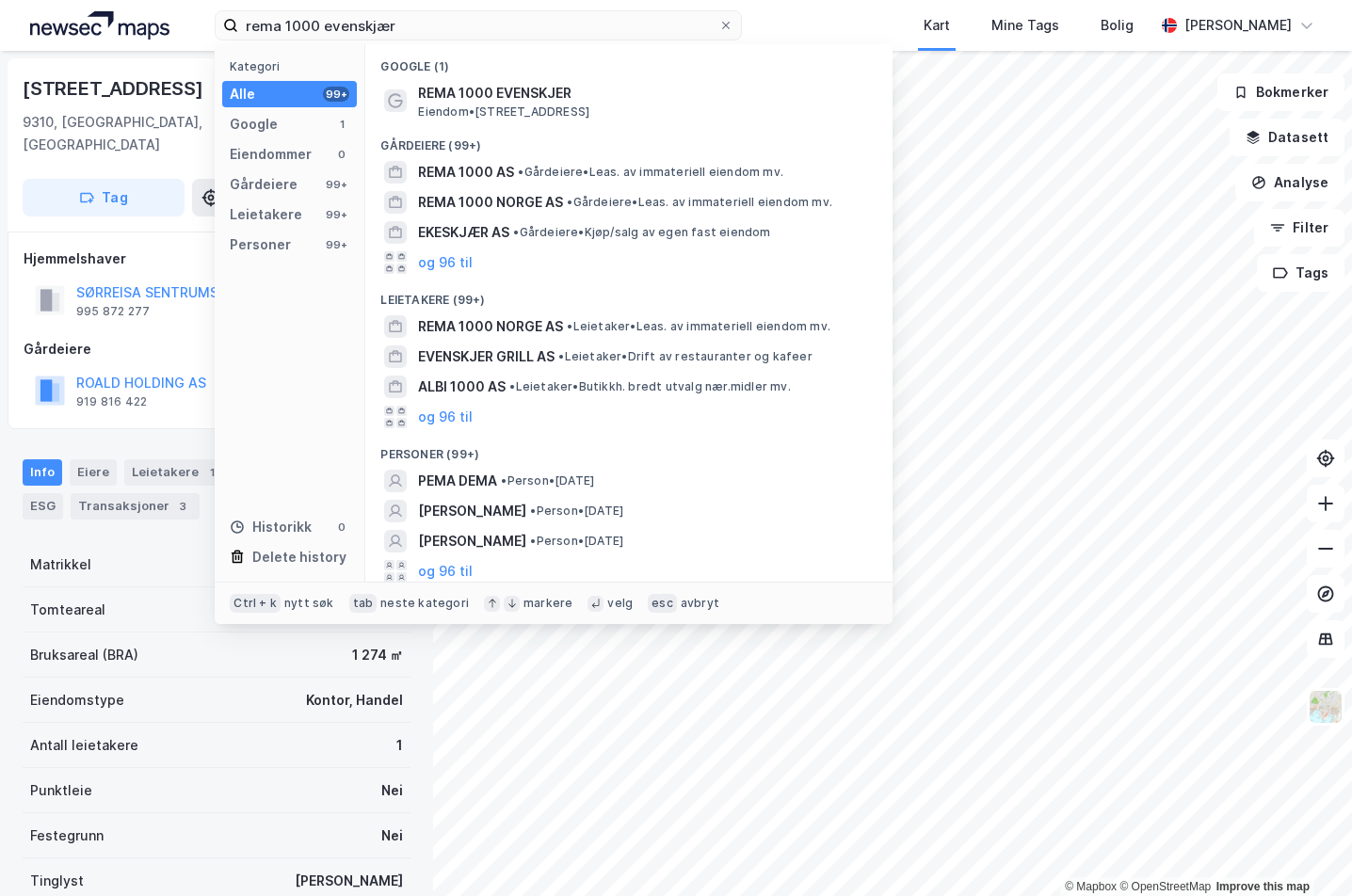
click at [589, 106] on span "Eiendom • [STREET_ADDRESS]" at bounding box center [503, 111] width 171 height 15
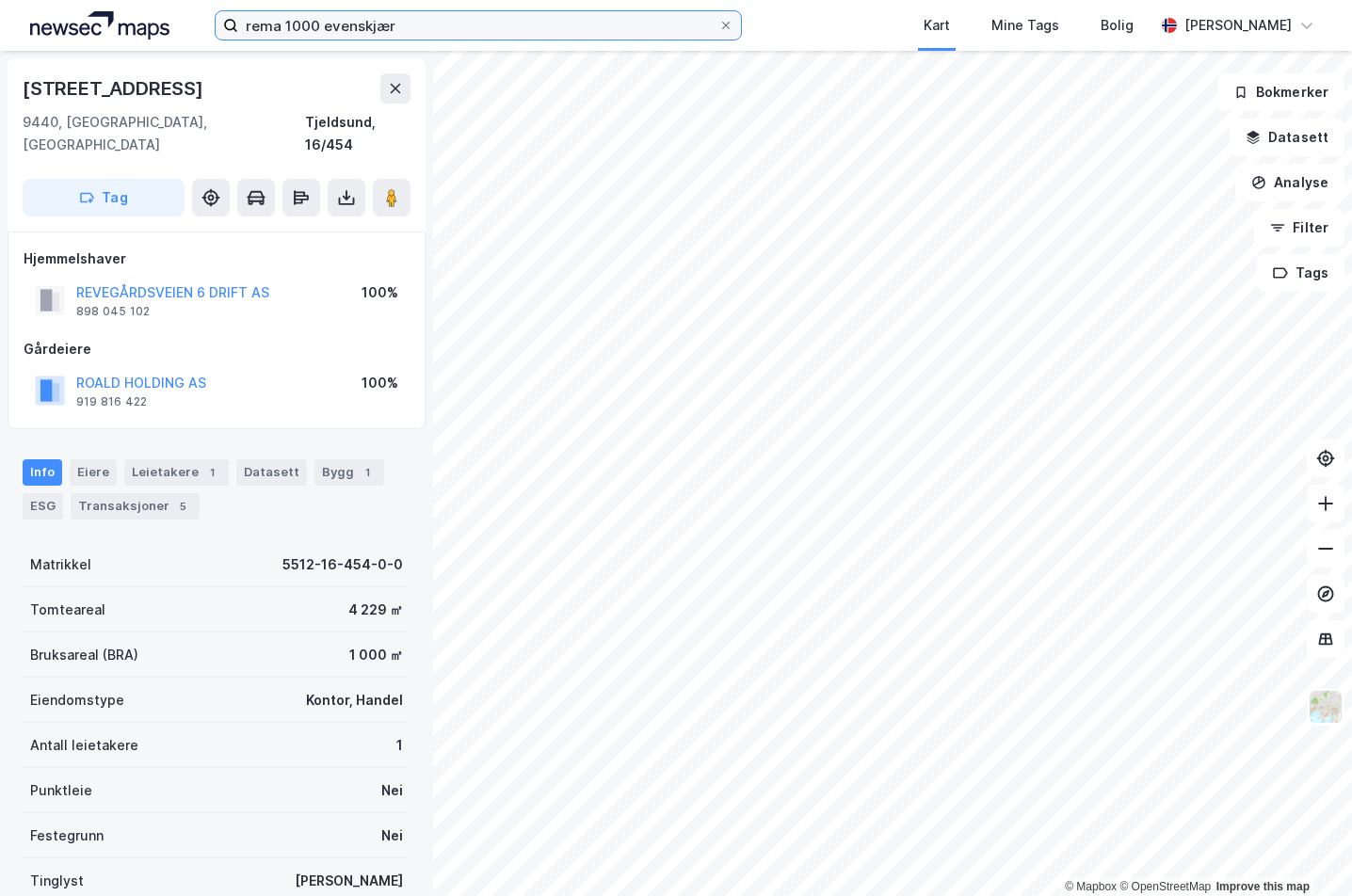
click at [384, 26] on input "rema 1000 evenskjær" at bounding box center [479, 25] width 481 height 29
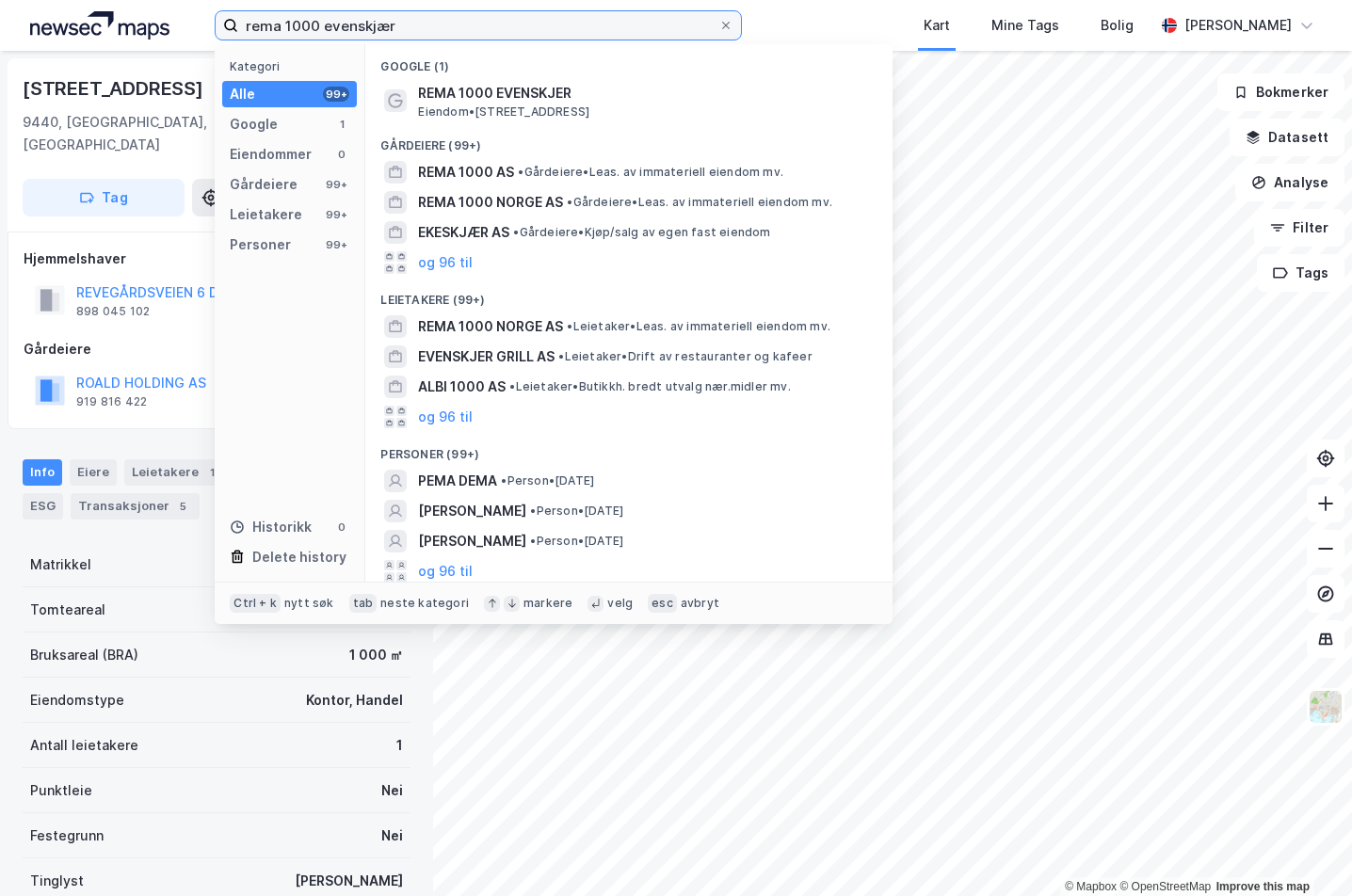
click at [384, 26] on input "rema 1000 evenskjær" at bounding box center [479, 25] width 481 height 29
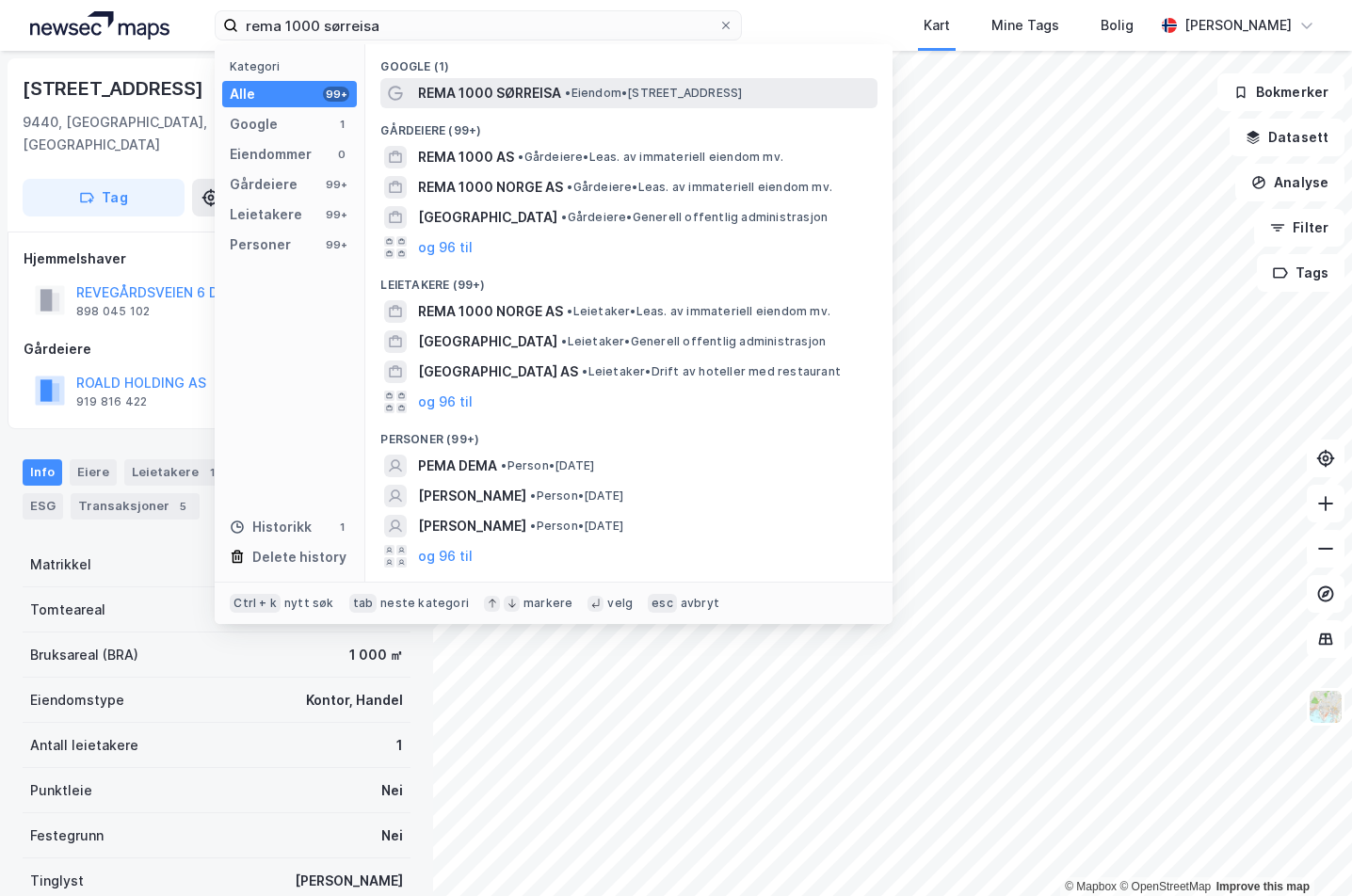
click at [454, 89] on span "REMA 1000 SØRREISA" at bounding box center [488, 93] width 143 height 23
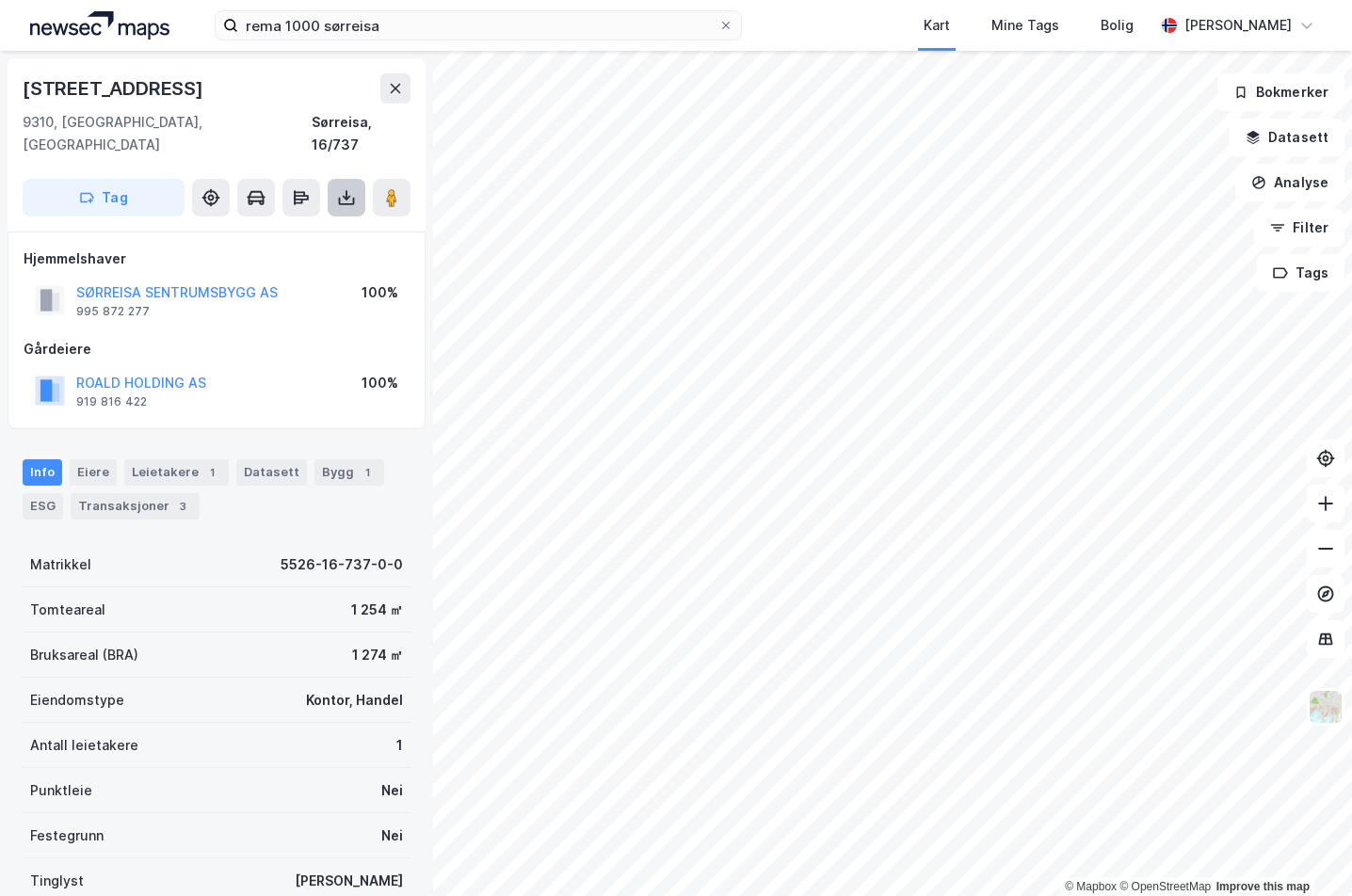
click at [349, 188] on icon at bounding box center [346, 197] width 19 height 19
click at [316, 221] on div "Last ned grunnbok" at bounding box center [265, 235] width 201 height 31
click at [307, 250] on div "Last ned matrikkelrapport" at bounding box center [265, 265] width 201 height 31
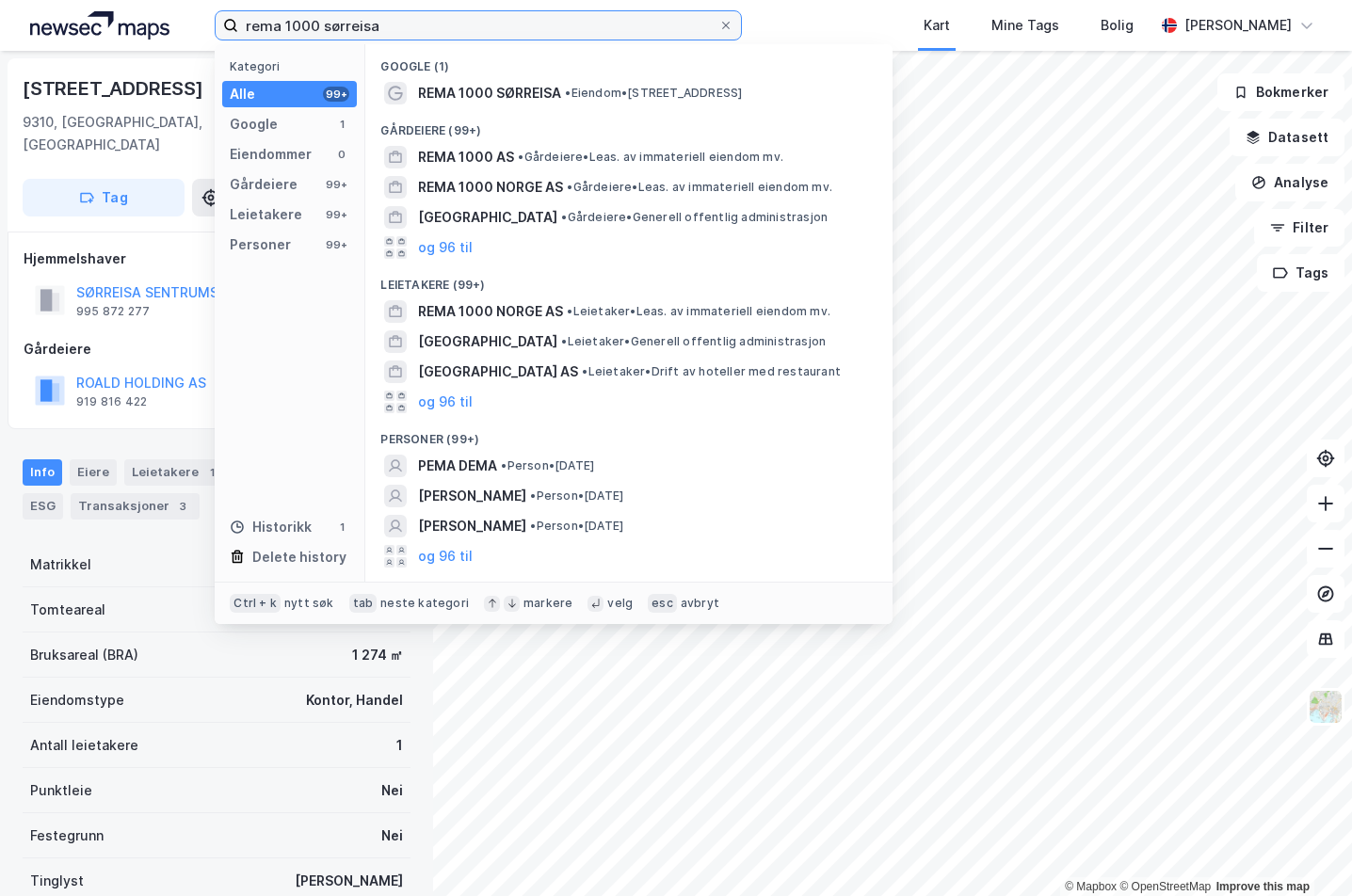
click at [373, 26] on input "rema 1000 sørreisa" at bounding box center [479, 25] width 481 height 29
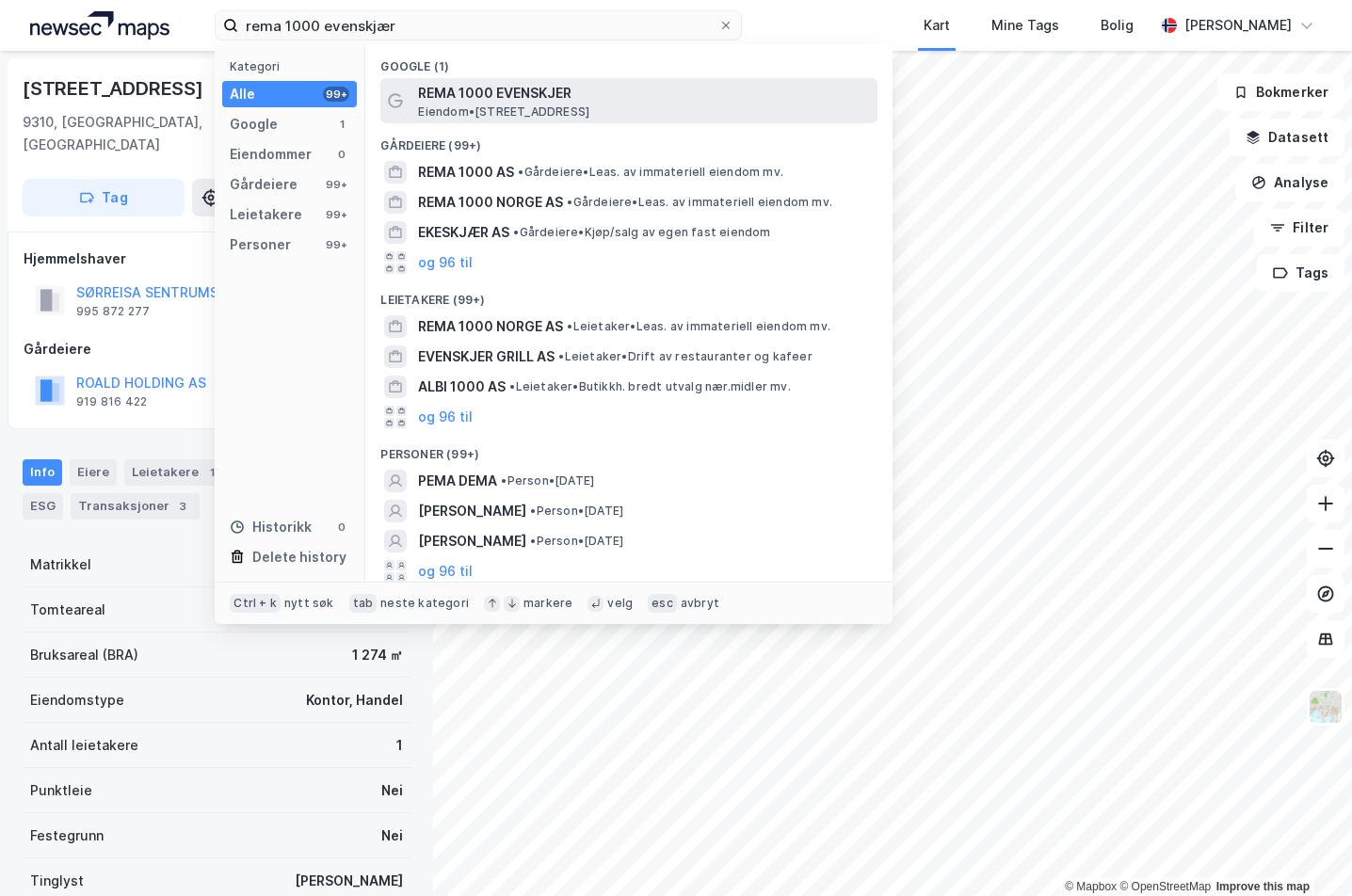
click at [523, 94] on span "REMA 1000 EVENSKJER" at bounding box center [643, 93] width 452 height 23
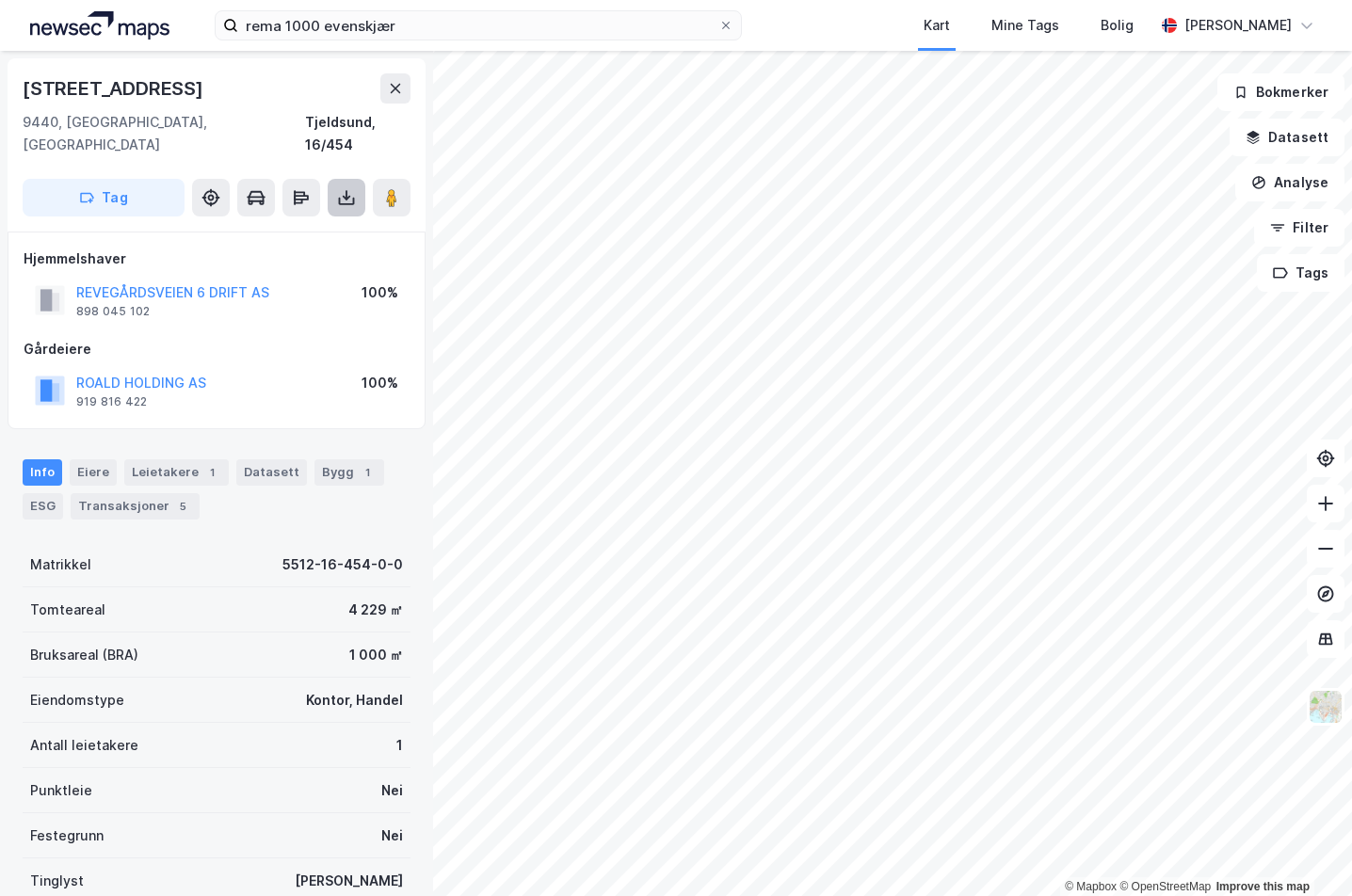
click at [339, 188] on icon at bounding box center [346, 197] width 19 height 19
click at [315, 258] on div "Last ned matrikkelrapport" at bounding box center [277, 265] width 156 height 15
click at [225, 310] on div "Hjemmelshaver REVEGÅRDSVEIEN 6 DRIFT AS 898 045 102 100% Gårdeiere ROALD HOLDIN…" at bounding box center [217, 330] width 386 height 165
drag, startPoint x: 169, startPoint y: 289, endPoint x: 75, endPoint y: 267, distance: 96.5
click at [75, 282] on div "REVEGÅRDSVEIEN 6 DRIFT AS 898 045 102" at bounding box center [152, 300] width 234 height 37
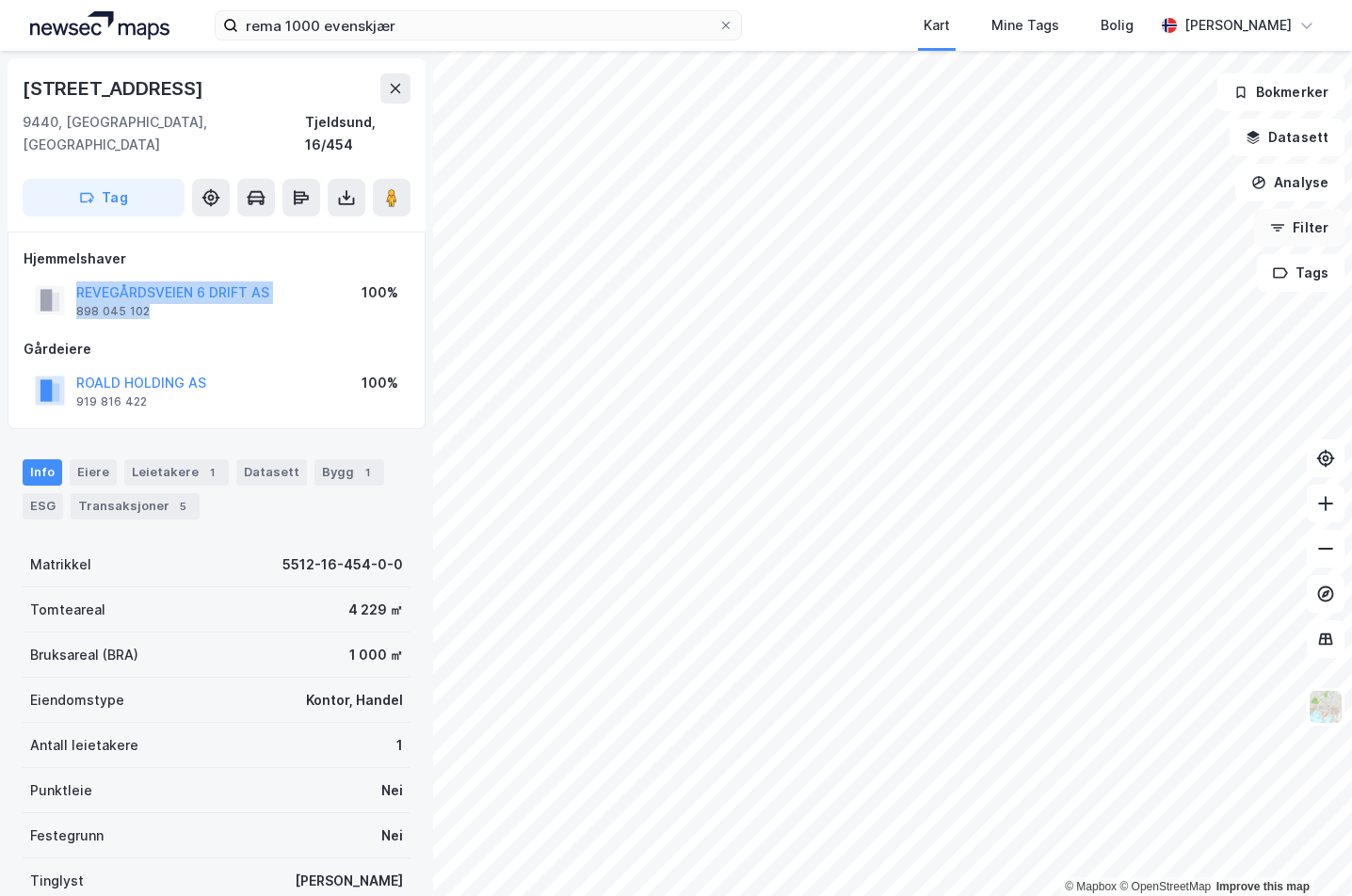
copy div "REVEGÅRDSVEIEN 6 DRIFT AS 898 045 102"
click at [361, 26] on input "rema 1000 evenskjær" at bounding box center [479, 25] width 481 height 29
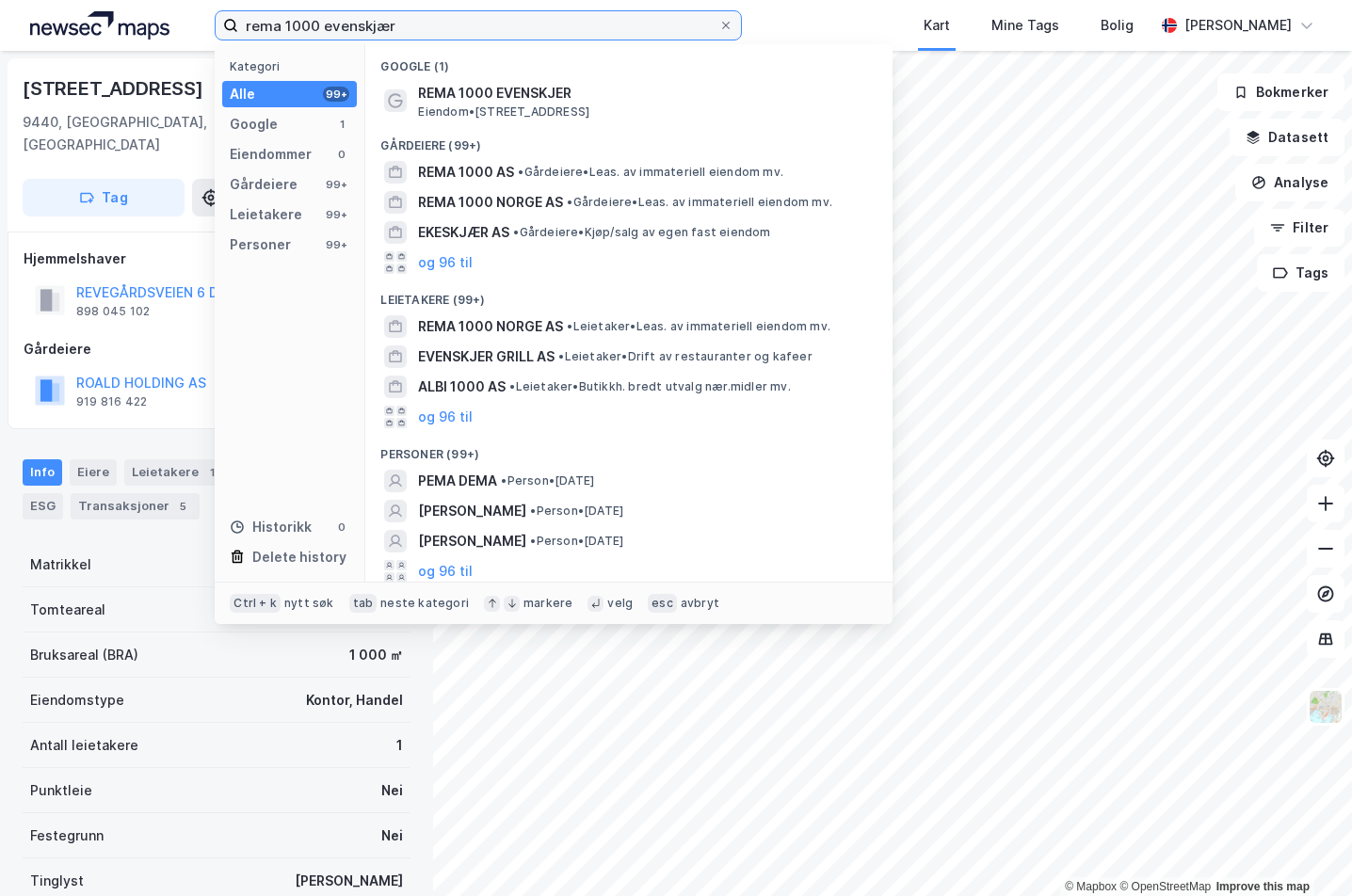
click at [361, 26] on input "rema 1000 evenskjær" at bounding box center [479, 25] width 481 height 29
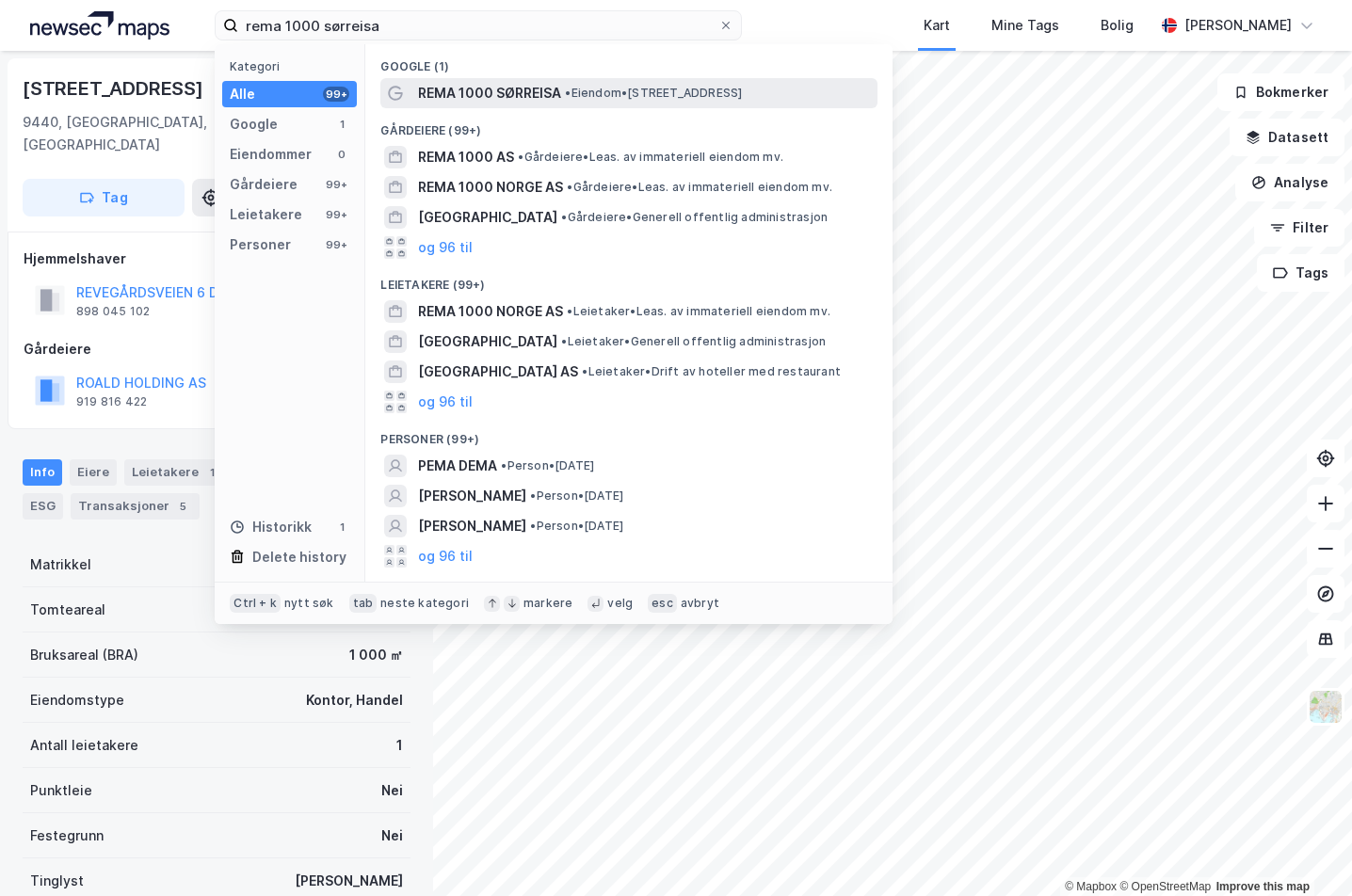
click at [499, 96] on span "REMA 1000 SØRREISA" at bounding box center [488, 93] width 143 height 23
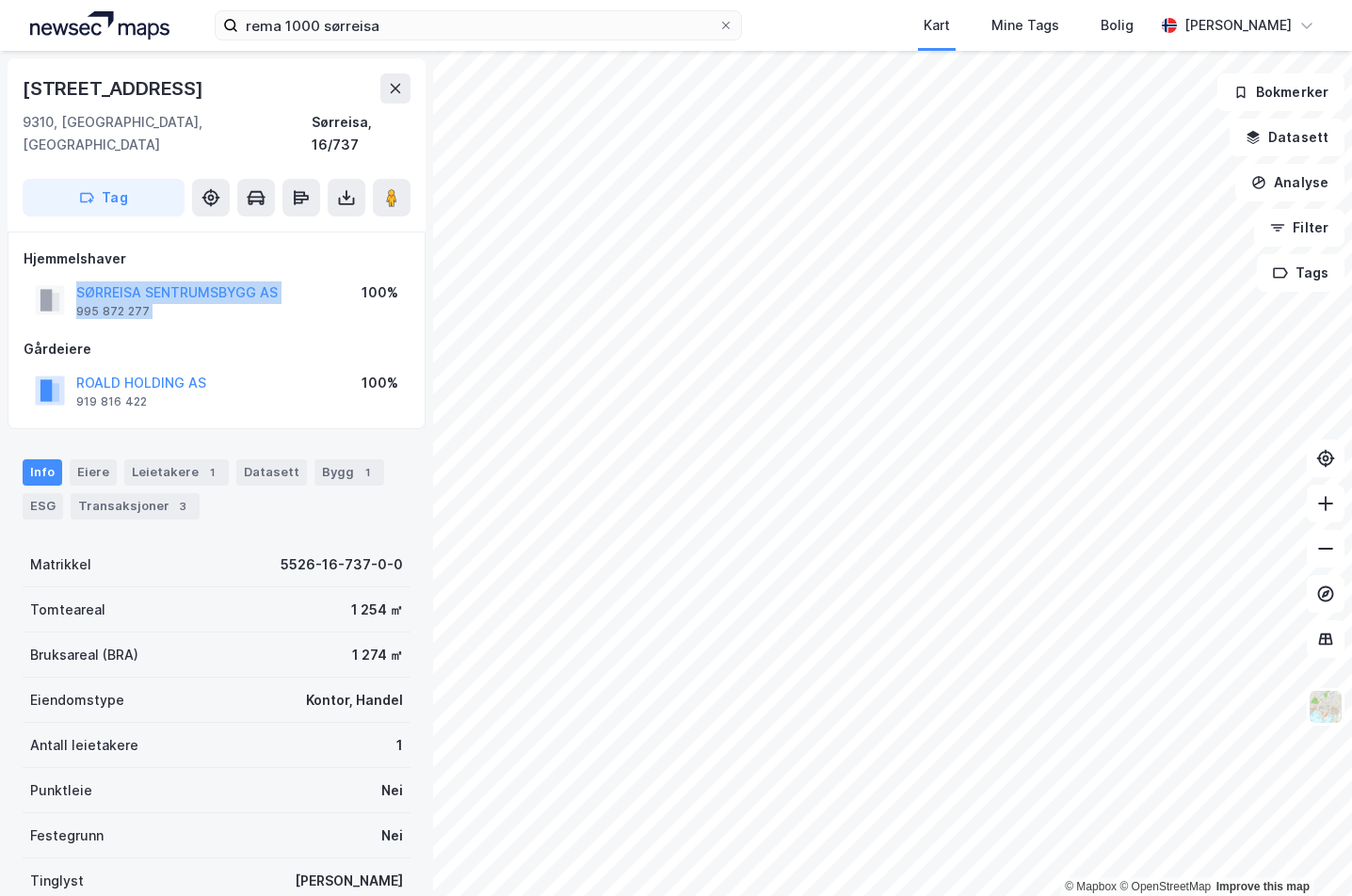
drag, startPoint x: 322, startPoint y: 271, endPoint x: 20, endPoint y: 282, distance: 302.2
click at [20, 282] on div "Hjemmelshaver SØRREISA SENTRUMSBYGG AS 995 872 277 100% Gårdeiere ROALD HOLDING…" at bounding box center [217, 330] width 418 height 198
copy div "SØRREISA SENTRUMSBYGG AS 995 872 277"
click at [337, 188] on icon at bounding box center [346, 197] width 19 height 19
click at [331, 258] on div "Last ned matrikkelrapport" at bounding box center [277, 265] width 156 height 15
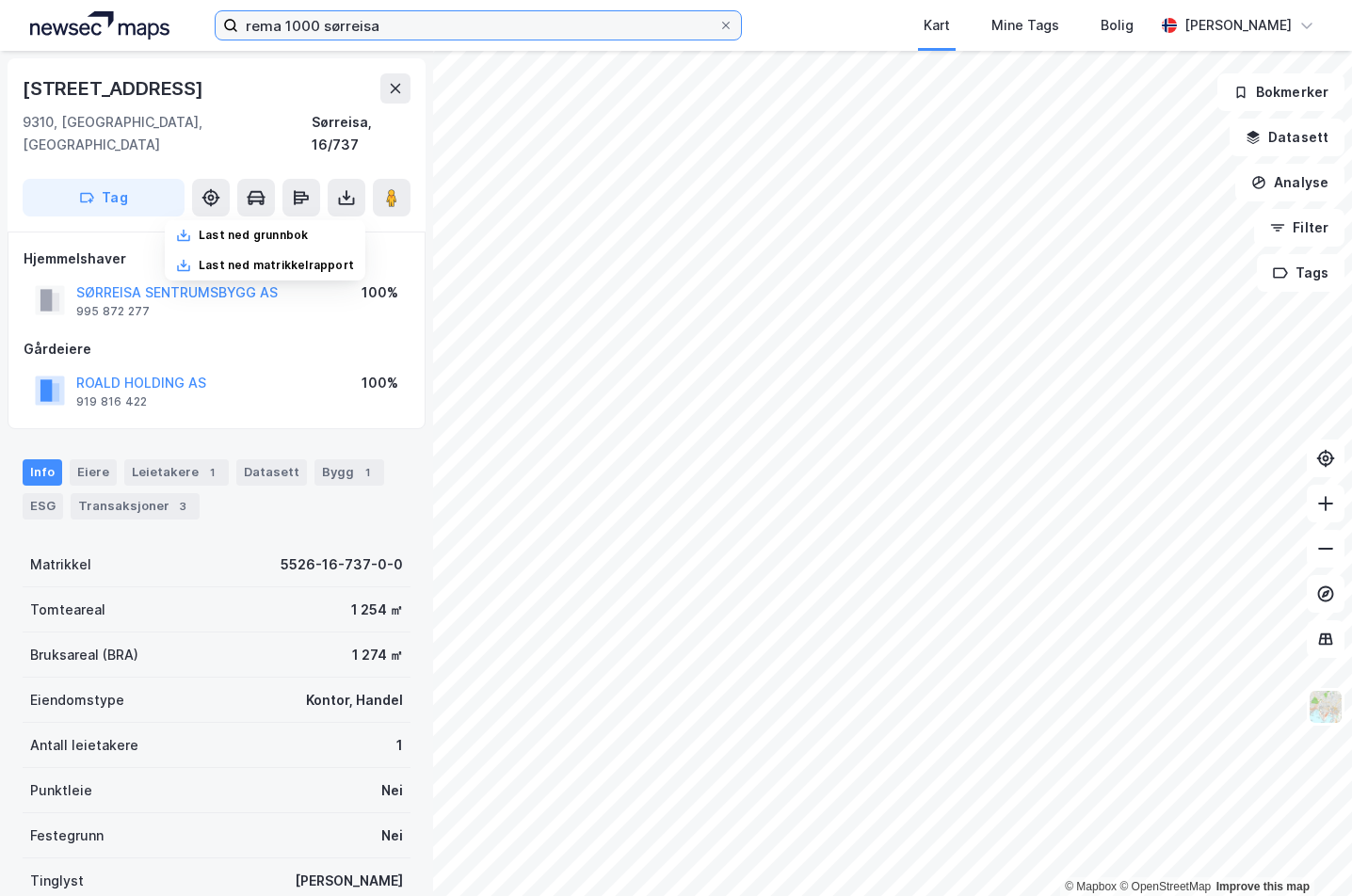
click at [404, 32] on input "rema 1000 sørreisa" at bounding box center [479, 25] width 481 height 29
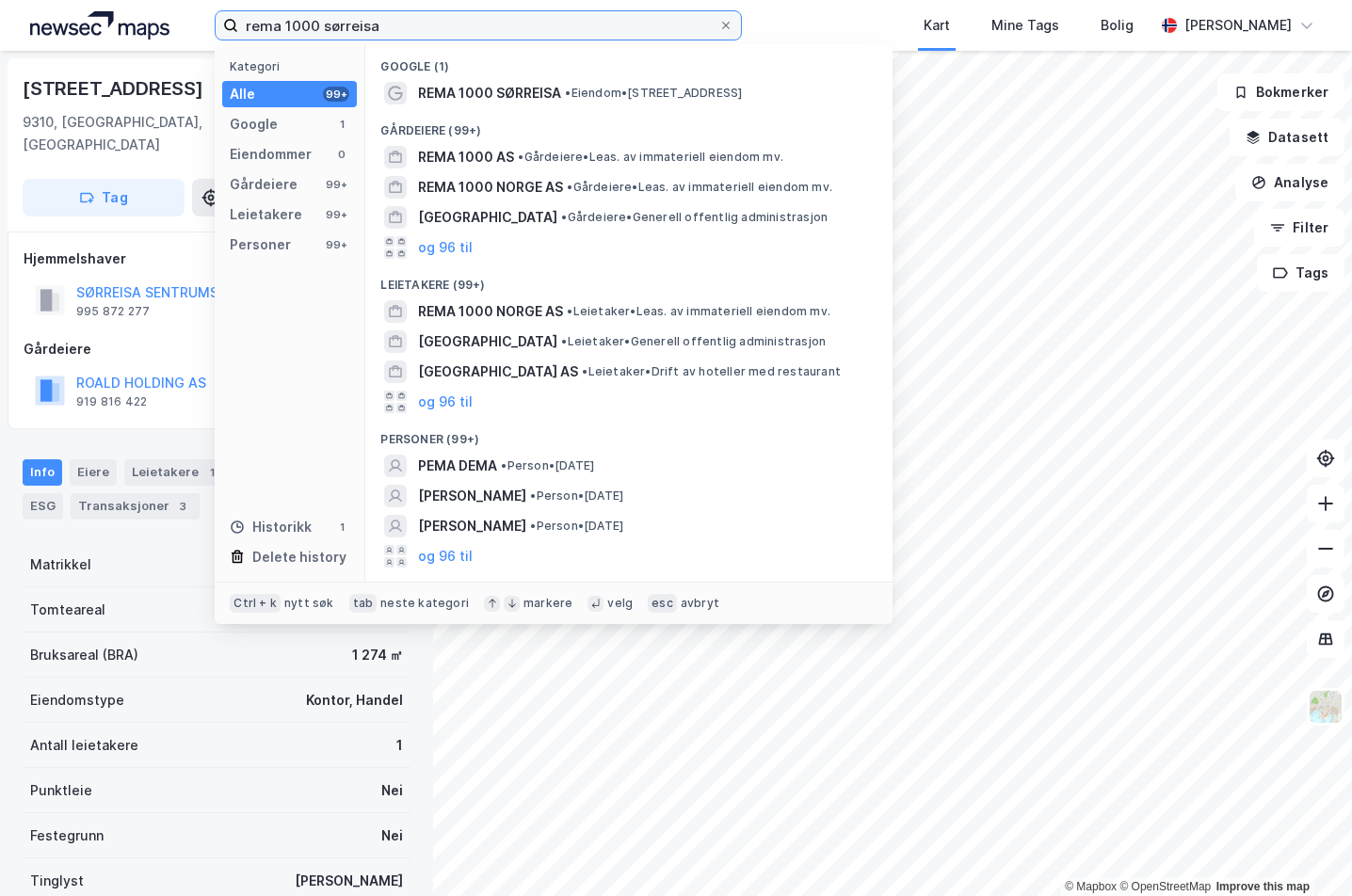
click at [404, 32] on input "rema 1000 sørreisa" at bounding box center [479, 25] width 481 height 29
type input "rema 1000 lakselv"
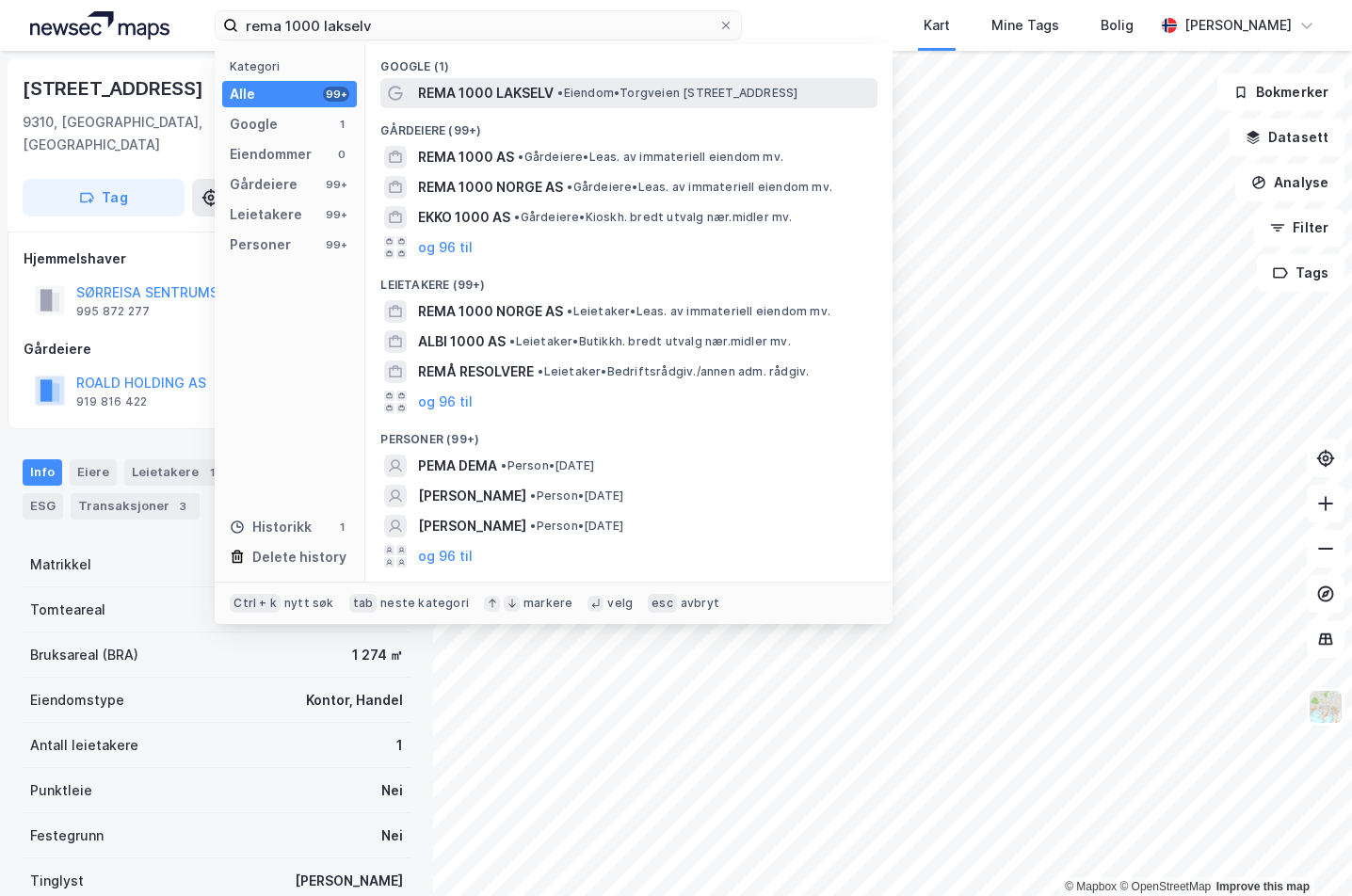
click at [538, 99] on span "REMA 1000 LAKSELV" at bounding box center [485, 93] width 136 height 23
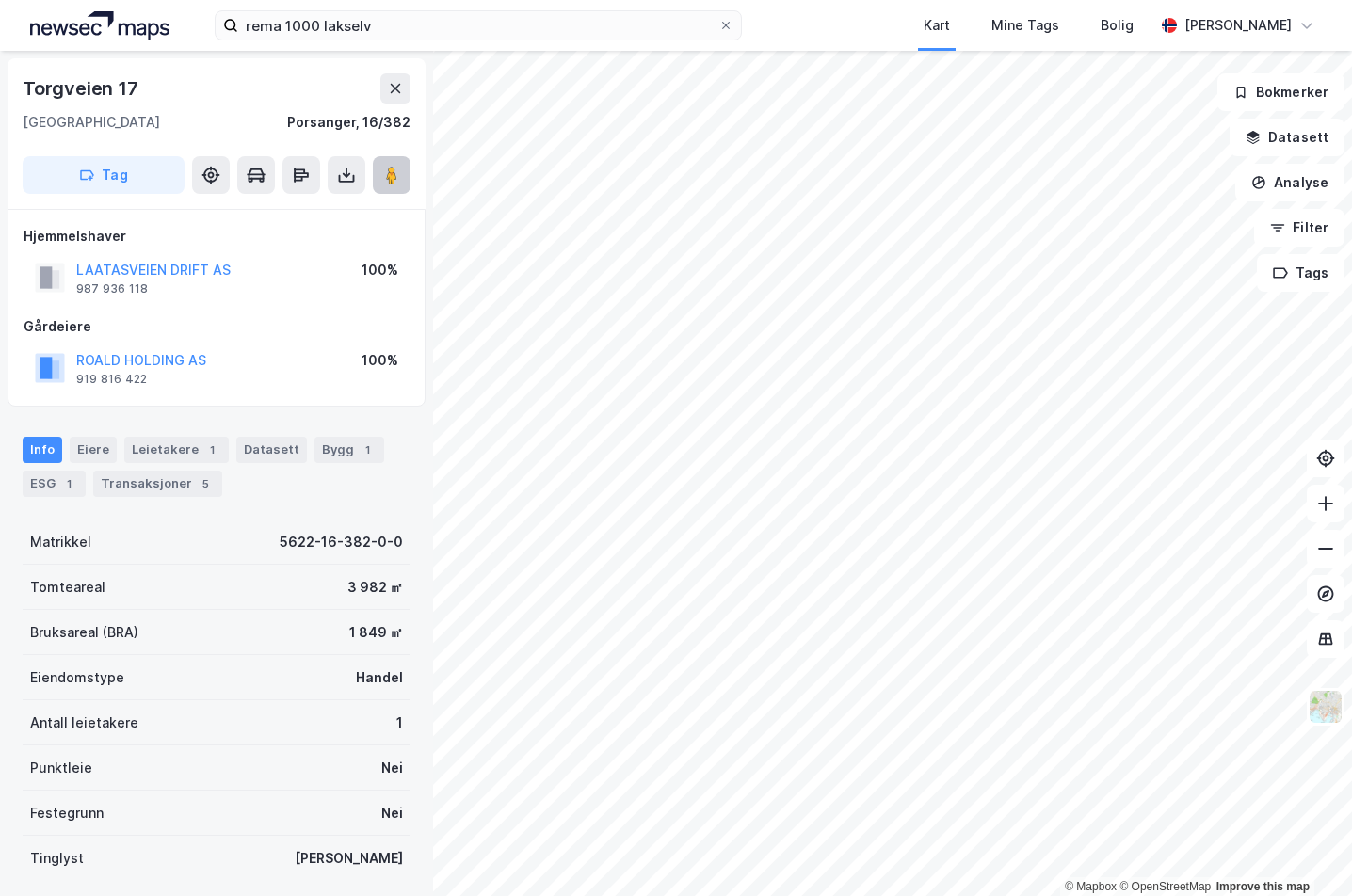
click at [399, 174] on icon at bounding box center [391, 174] width 19 height 19
